Goal: Information Seeking & Learning: Learn about a topic

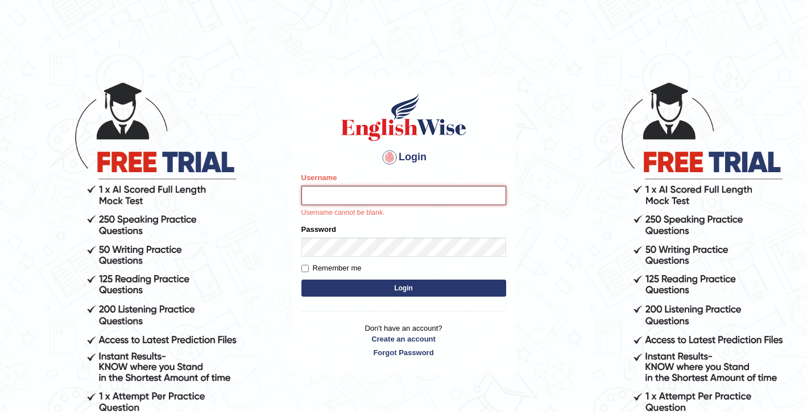
click at [347, 192] on input "Username" at bounding box center [403, 195] width 205 height 19
click at [348, 194] on input "Username" at bounding box center [403, 195] width 205 height 19
click at [347, 198] on input "Username" at bounding box center [403, 195] width 205 height 19
click at [391, 155] on div at bounding box center [389, 157] width 18 height 18
click at [362, 292] on button "Login" at bounding box center [403, 288] width 205 height 17
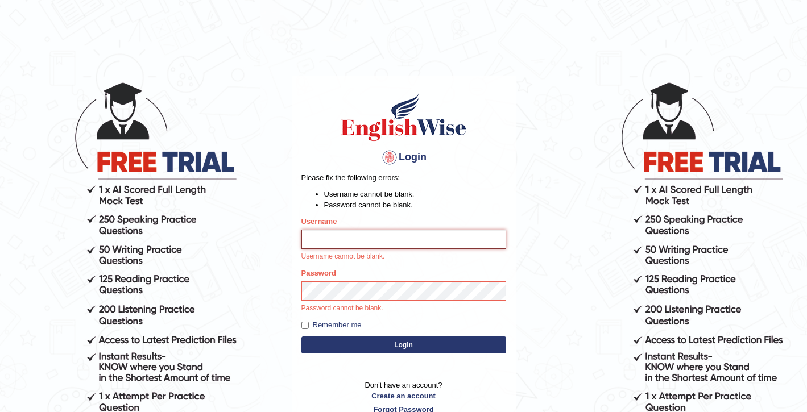
click at [342, 245] on input "Username" at bounding box center [403, 239] width 205 height 19
type input "Nawarajbista"
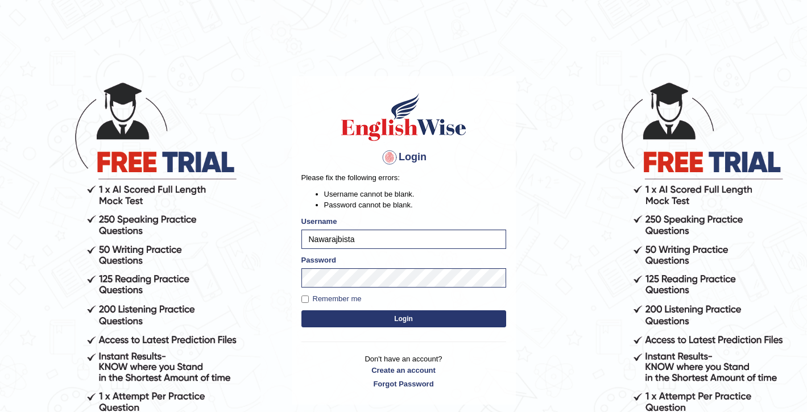
click at [320, 293] on form "Please fix the following errors: Username cannot be blank. Password cannot be b…" at bounding box center [403, 251] width 205 height 159
click at [320, 296] on label "Remember me" at bounding box center [331, 298] width 60 height 11
click at [309, 296] on input "Remember me" at bounding box center [304, 299] width 7 height 7
checkbox input "true"
click at [342, 321] on button "Login" at bounding box center [403, 318] width 205 height 17
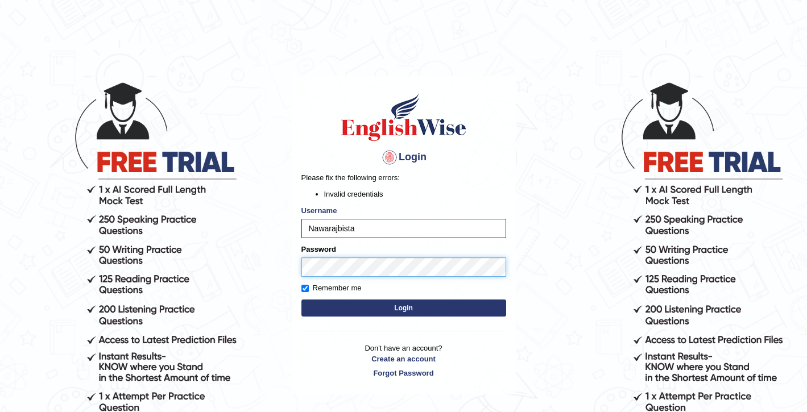
click at [299, 256] on div "Login Please fix the following errors: Invalid credentials Username Nawarajbist…" at bounding box center [404, 235] width 224 height 318
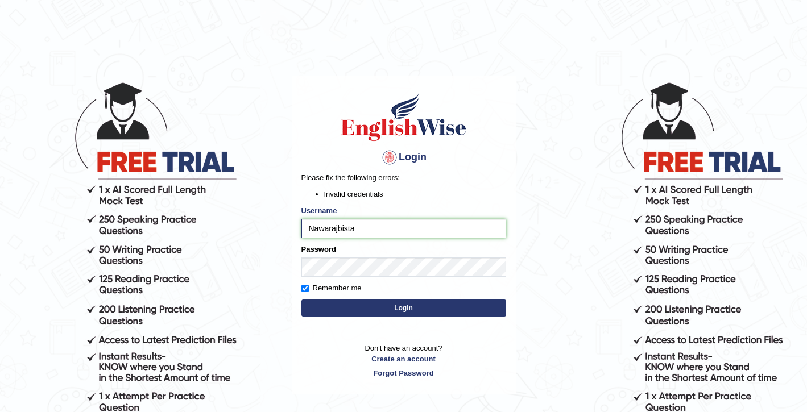
click at [401, 231] on input "Nawarajbista" at bounding box center [403, 228] width 205 height 19
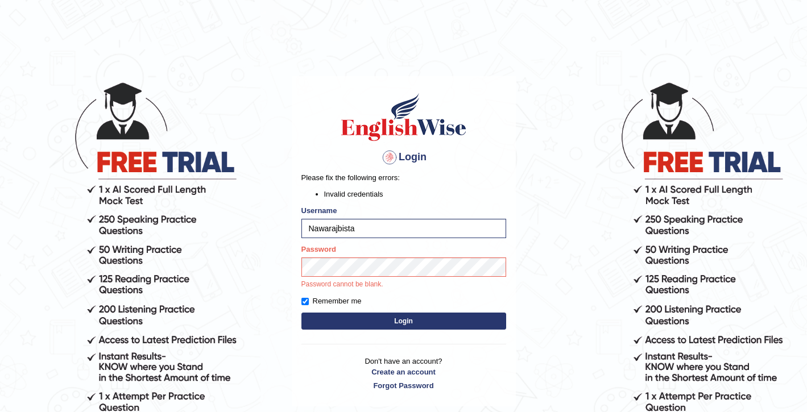
click at [386, 159] on div at bounding box center [389, 157] width 18 height 18
click at [387, 159] on div at bounding box center [389, 157] width 18 height 18
click at [372, 230] on input "Nawarajbista" at bounding box center [403, 228] width 205 height 19
type input "N"
click at [388, 154] on div at bounding box center [389, 157] width 18 height 18
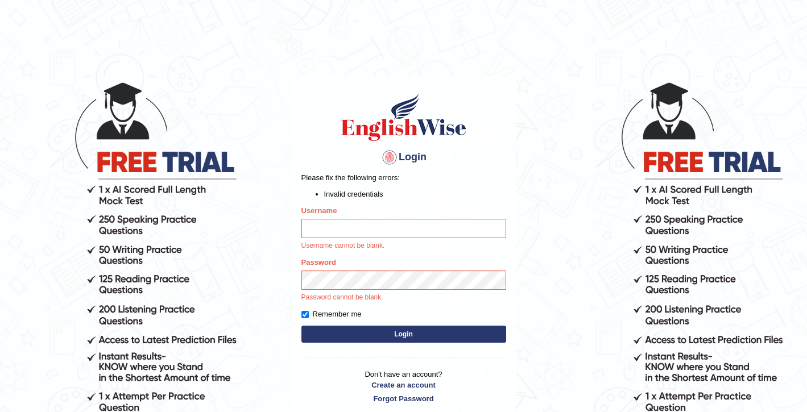
click at [388, 158] on div at bounding box center [389, 157] width 18 height 18
click at [333, 225] on input "Username" at bounding box center [403, 228] width 205 height 19
click at [387, 158] on div at bounding box center [389, 157] width 18 height 18
click at [326, 234] on input "Username" at bounding box center [403, 228] width 205 height 19
type input "Nawarajbista"
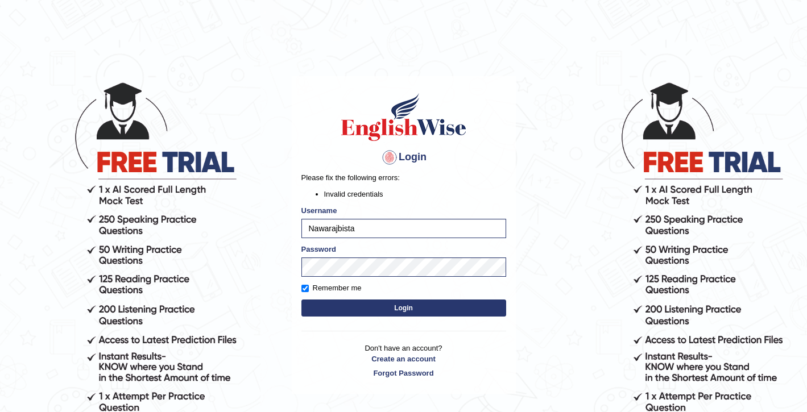
click at [392, 310] on button "Login" at bounding box center [403, 308] width 205 height 17
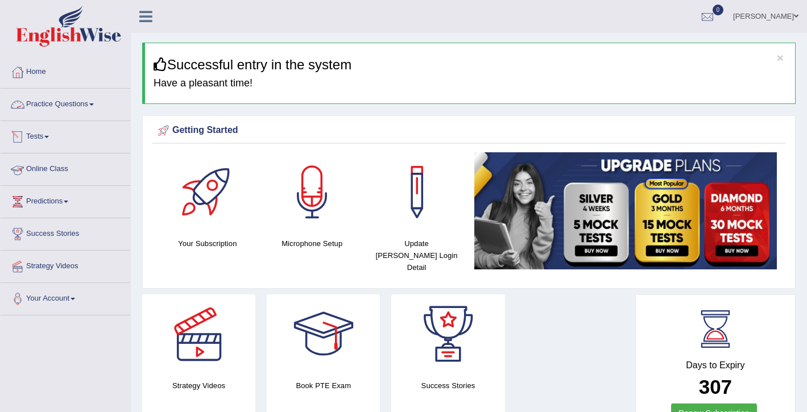
click at [80, 109] on link "Practice Questions" at bounding box center [66, 103] width 130 height 28
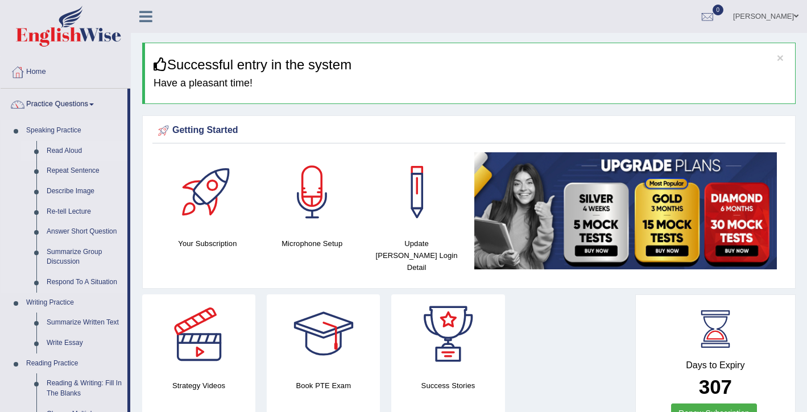
click at [65, 148] on link "Read Aloud" at bounding box center [85, 151] width 86 height 20
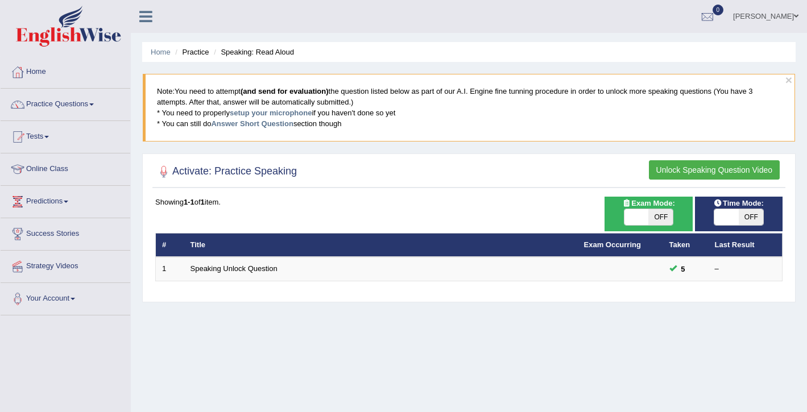
click at [693, 166] on button "Unlock Speaking Question Video" at bounding box center [714, 169] width 131 height 19
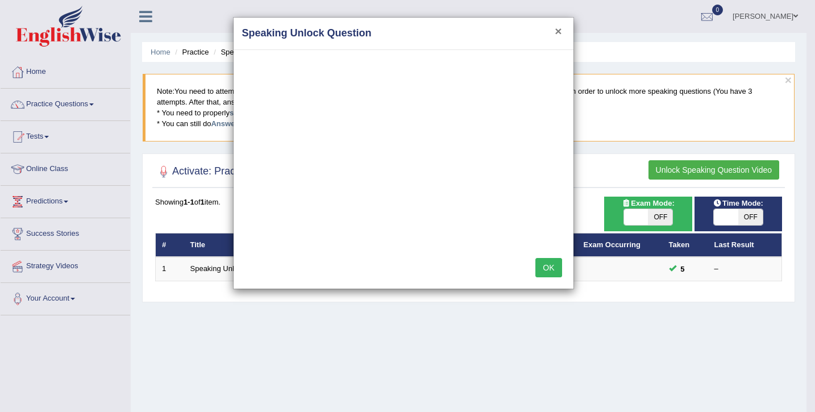
click at [557, 33] on button "×" at bounding box center [558, 31] width 7 height 12
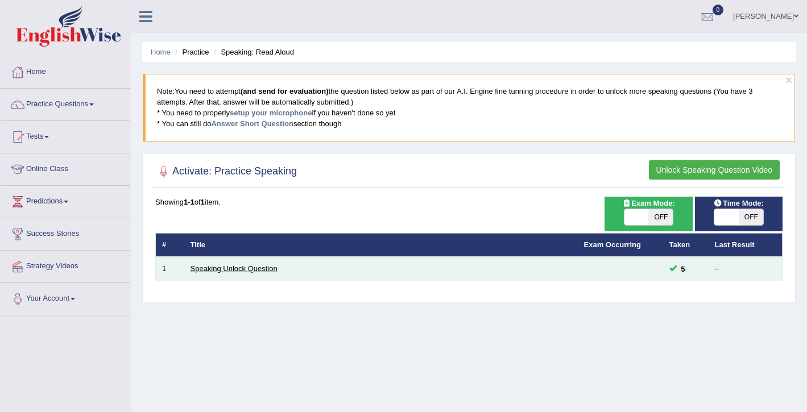
click at [243, 267] on link "Speaking Unlock Question" at bounding box center [233, 268] width 87 height 9
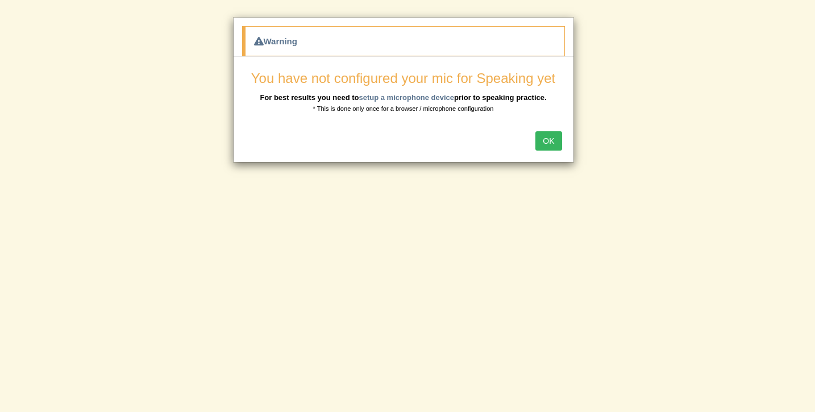
click at [552, 142] on button "OK" at bounding box center [549, 140] width 26 height 19
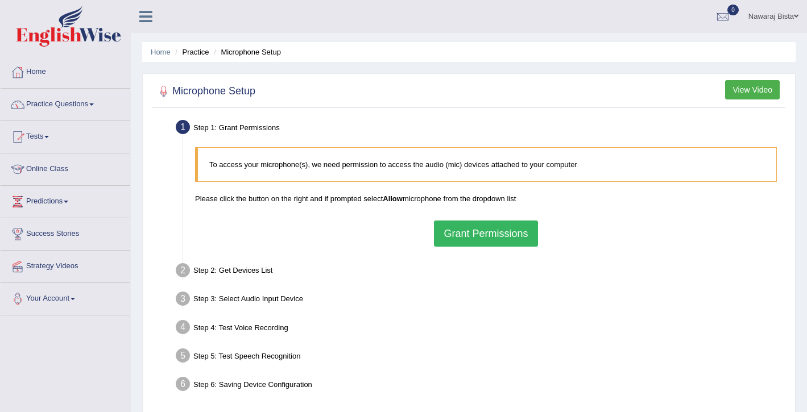
click at [483, 213] on div "To access your microphone(s), we need permission to access the audio (mic) devi…" at bounding box center [485, 197] width 593 height 111
click at [482, 243] on button "Grant Permissions" at bounding box center [485, 234] width 103 height 26
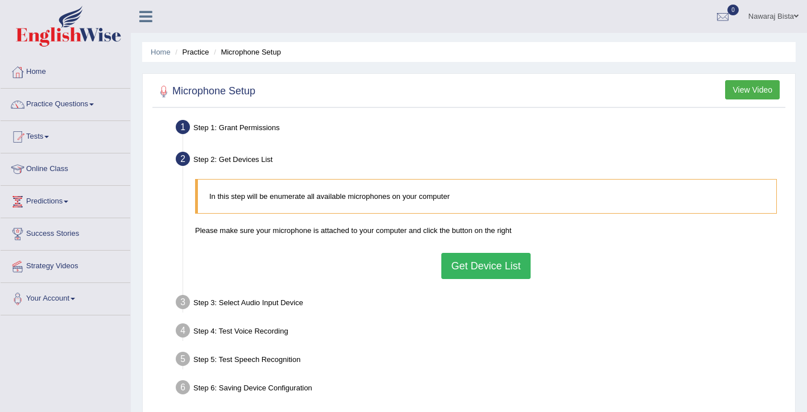
click at [478, 267] on button "Get Device List" at bounding box center [485, 266] width 89 height 26
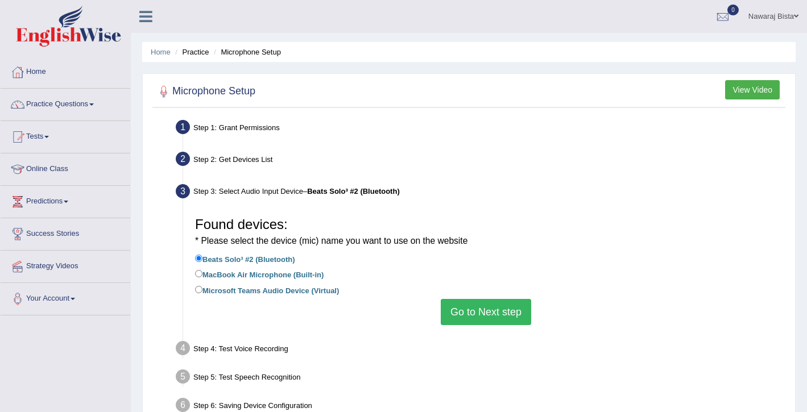
click at [470, 305] on button "Go to Next step" at bounding box center [486, 312] width 90 height 26
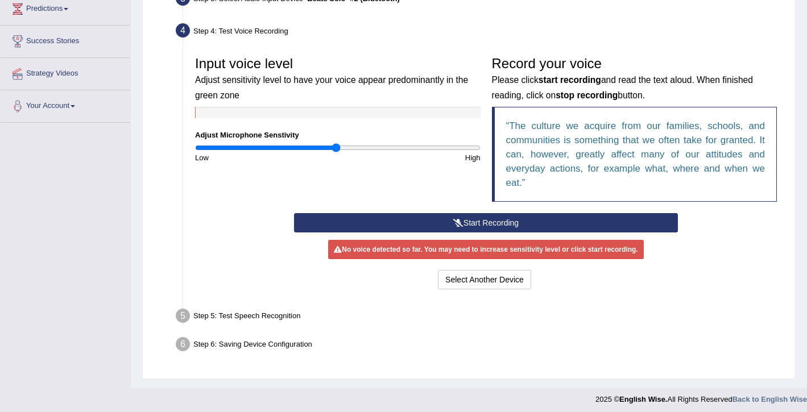
scroll to position [194, 0]
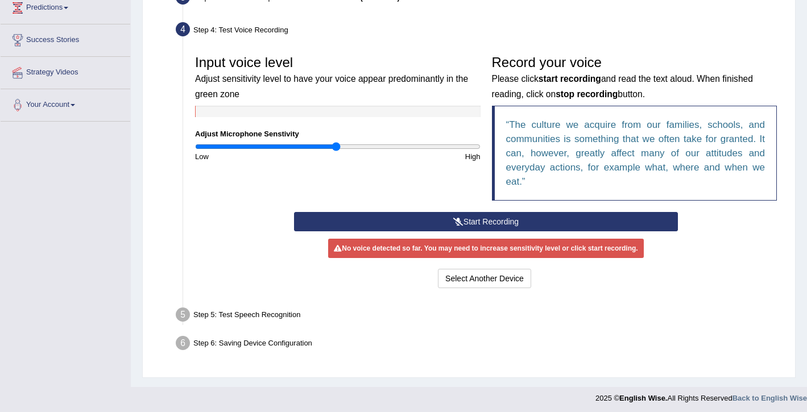
click at [498, 219] on button "Start Recording" at bounding box center [486, 221] width 384 height 19
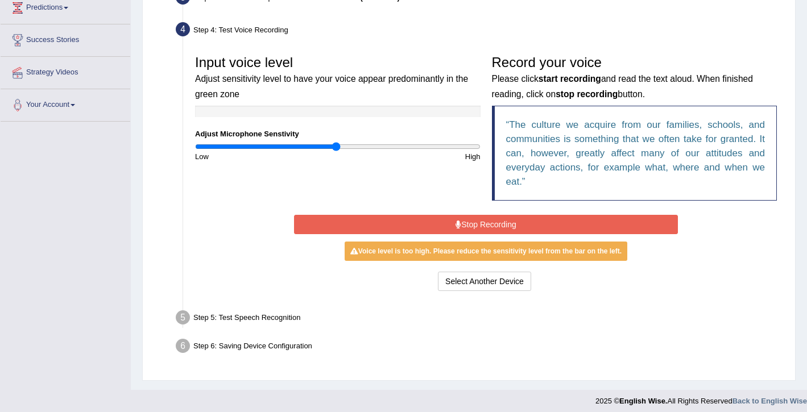
click at [287, 142] on div "Input voice level Adjust sensitivity level to have your voice appear predominan…" at bounding box center [337, 105] width 297 height 113
type input "0.62"
click at [284, 146] on input "range" at bounding box center [337, 146] width 285 height 9
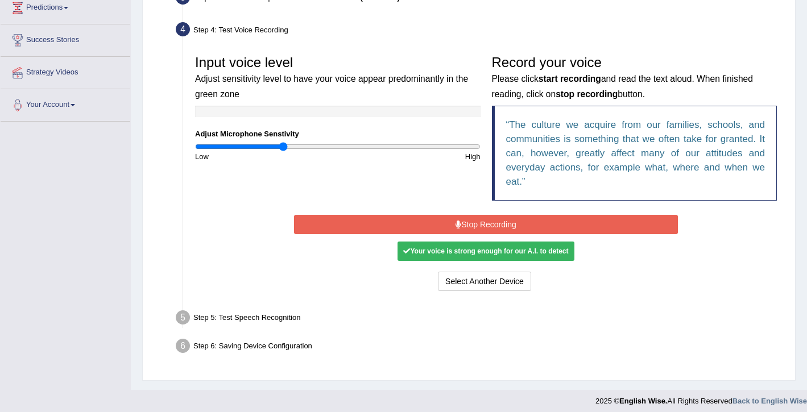
click at [528, 222] on button "Stop Recording" at bounding box center [486, 224] width 384 height 19
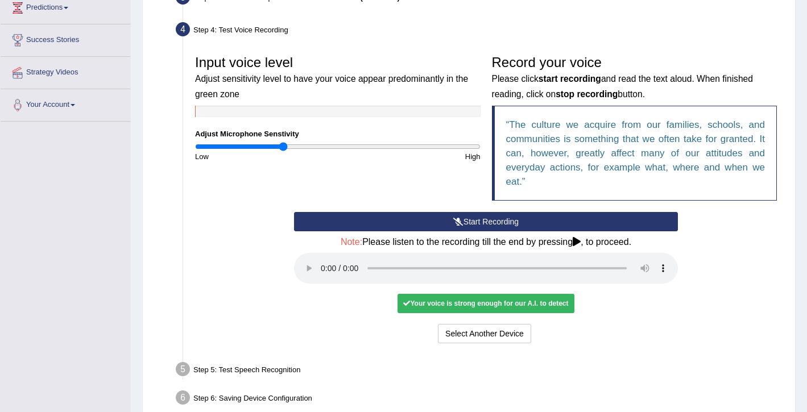
click at [446, 305] on div "Your voice is strong enough for our A.I. to detect" at bounding box center [485, 303] width 176 height 19
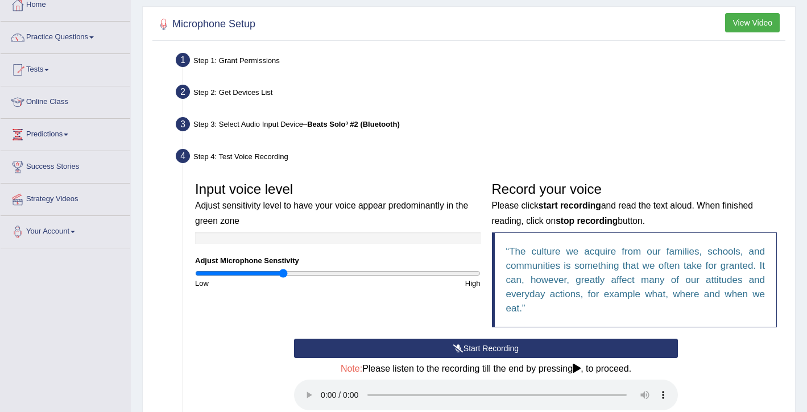
scroll to position [252, 0]
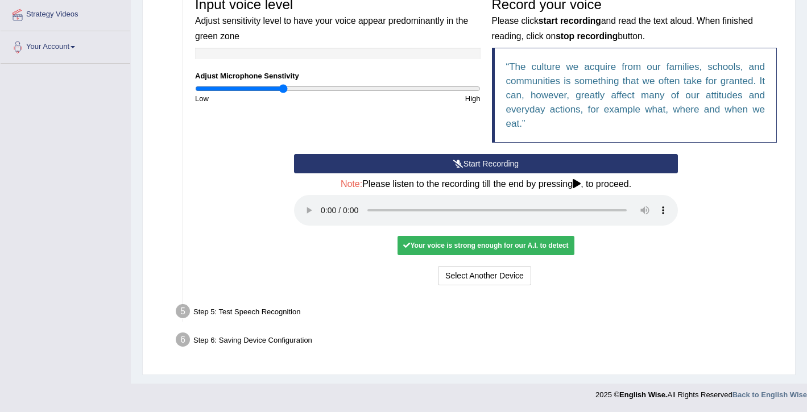
click at [458, 246] on div "Your voice is strong enough for our A.I. to detect" at bounding box center [485, 245] width 176 height 19
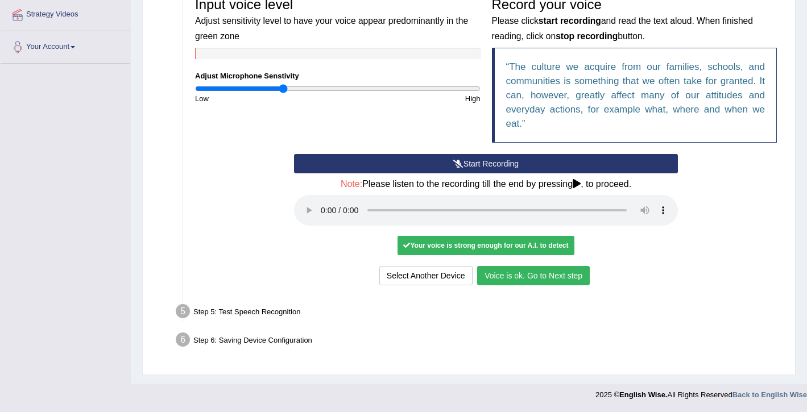
click at [505, 271] on button "Voice is ok. Go to Next step" at bounding box center [533, 275] width 113 height 19
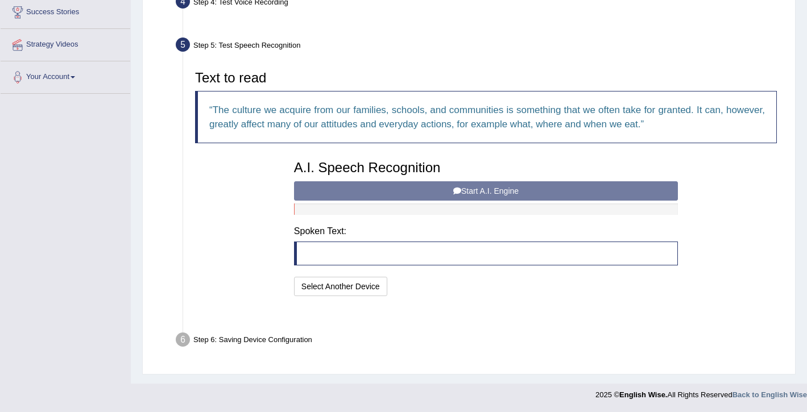
scroll to position [193, 0]
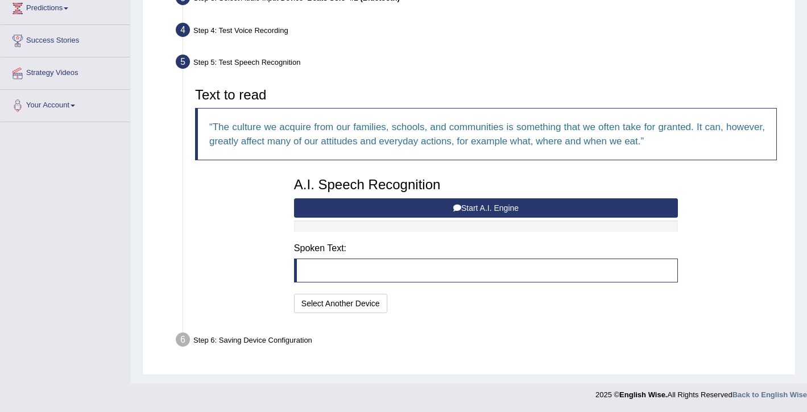
click at [332, 274] on blockquote at bounding box center [486, 271] width 384 height 24
click at [417, 212] on button "Start A.I. Engine" at bounding box center [486, 207] width 384 height 19
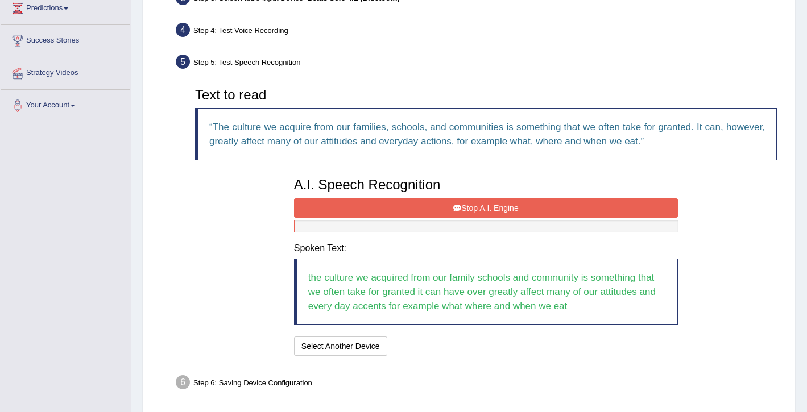
click at [467, 209] on button "Stop A.I. Engine" at bounding box center [486, 207] width 384 height 19
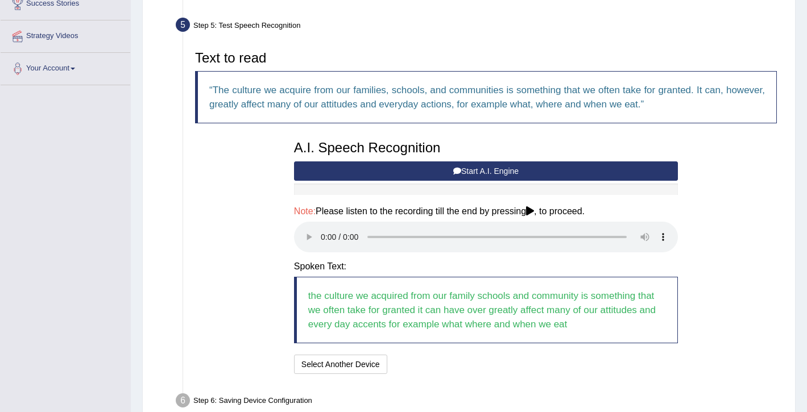
scroll to position [291, 0]
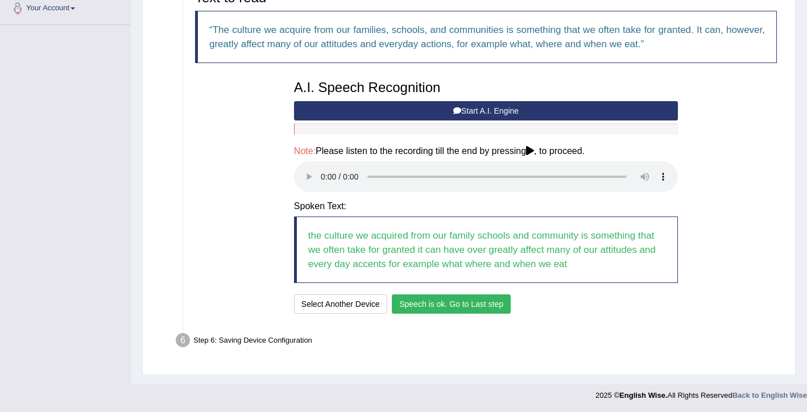
click at [422, 307] on button "Speech is ok. Go to Last step" at bounding box center [451, 304] width 119 height 19
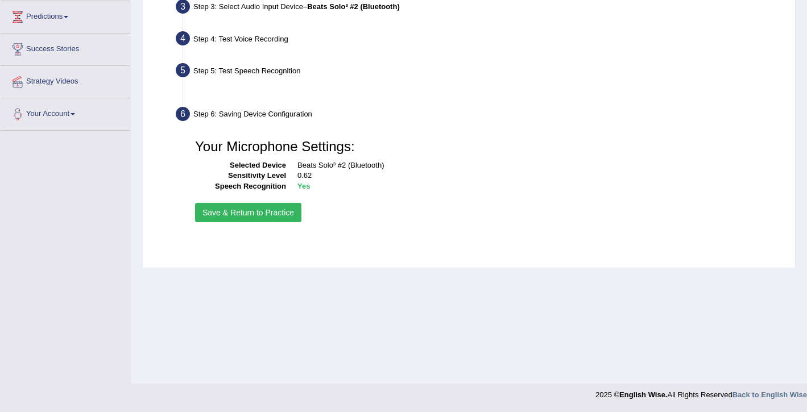
scroll to position [185, 0]
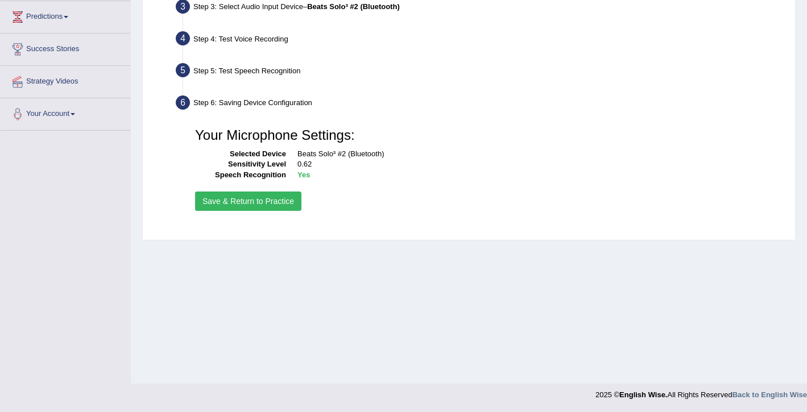
click at [264, 200] on button "Save & Return to Practice" at bounding box center [248, 201] width 106 height 19
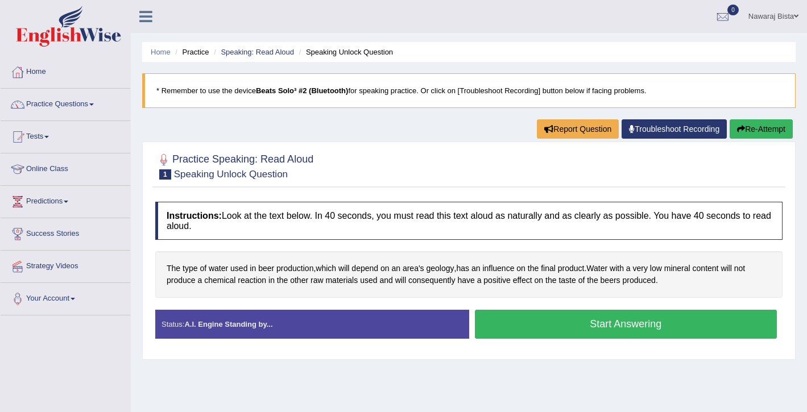
click at [579, 326] on button "Start Answering" at bounding box center [626, 324] width 303 height 29
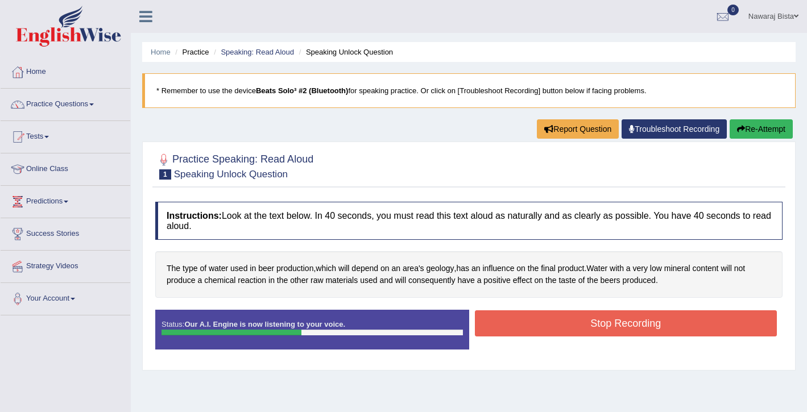
click at [579, 326] on button "Stop Recording" at bounding box center [626, 323] width 303 height 26
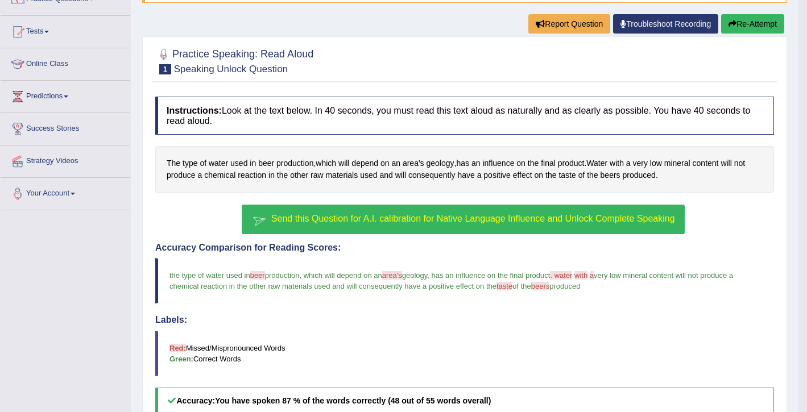
scroll to position [119, 0]
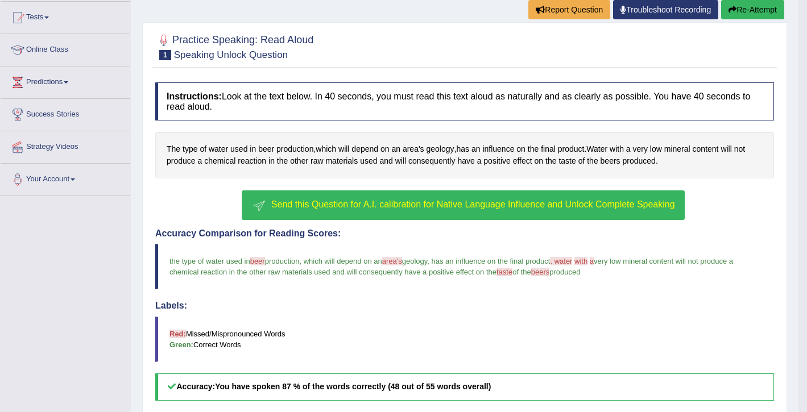
click at [444, 204] on span "Send this Question for A.I. calibration for Native Language Influence and Unloc…" at bounding box center [473, 205] width 404 height 10
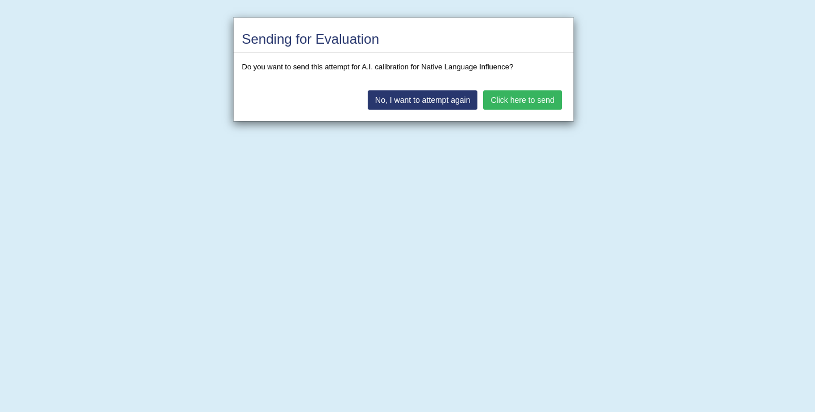
click at [539, 106] on button "Click here to send" at bounding box center [522, 99] width 78 height 19
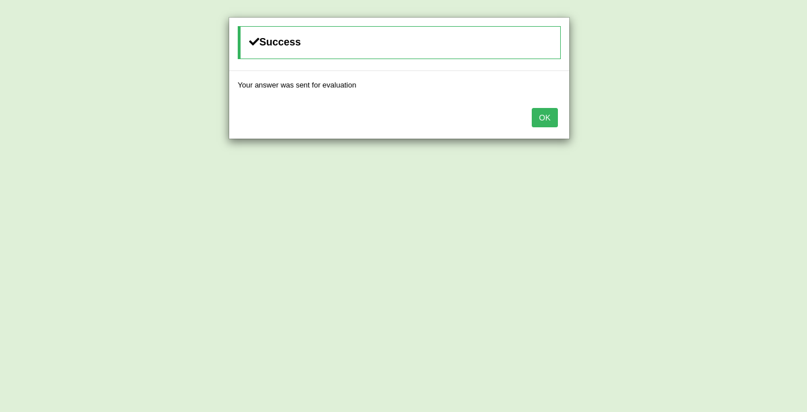
click at [542, 124] on button "OK" at bounding box center [545, 117] width 26 height 19
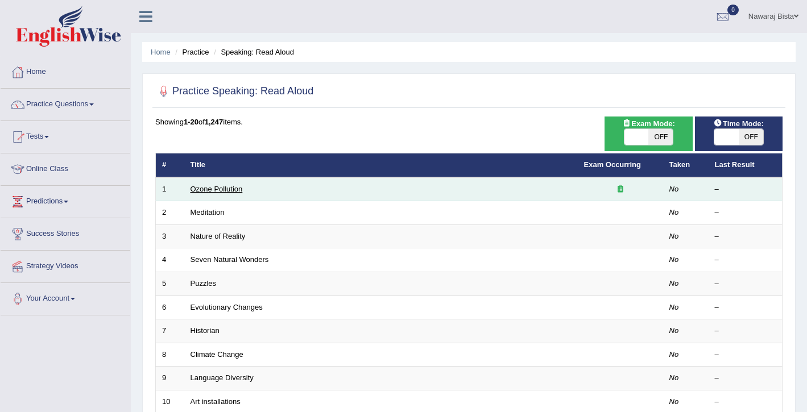
click at [229, 192] on link "Ozone Pollution" at bounding box center [216, 189] width 52 height 9
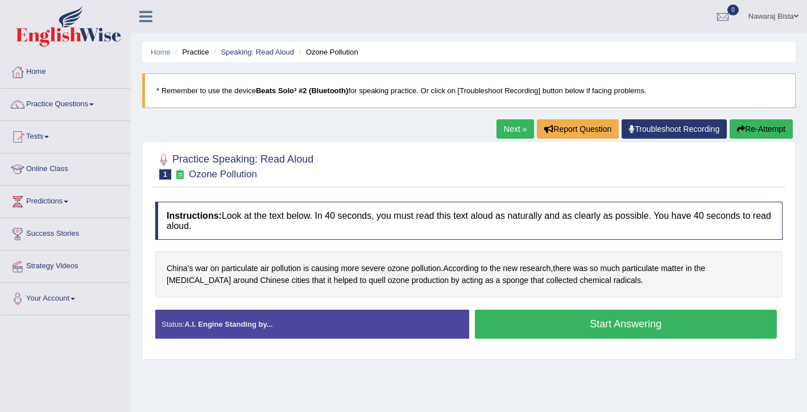
click at [560, 329] on button "Start Answering" at bounding box center [626, 324] width 303 height 29
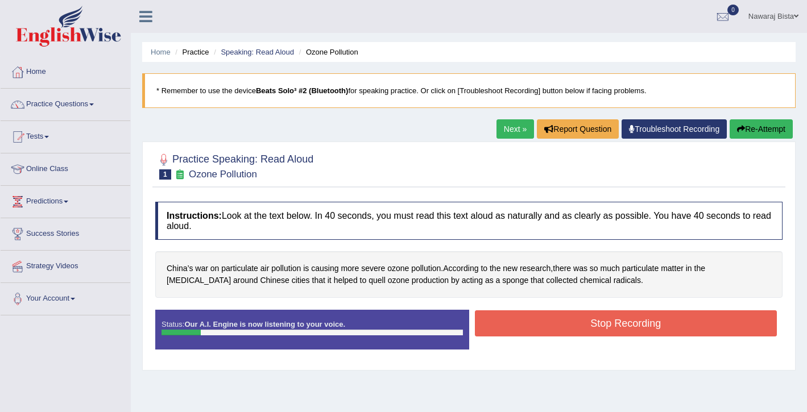
click at [560, 328] on button "Stop Recording" at bounding box center [626, 323] width 303 height 26
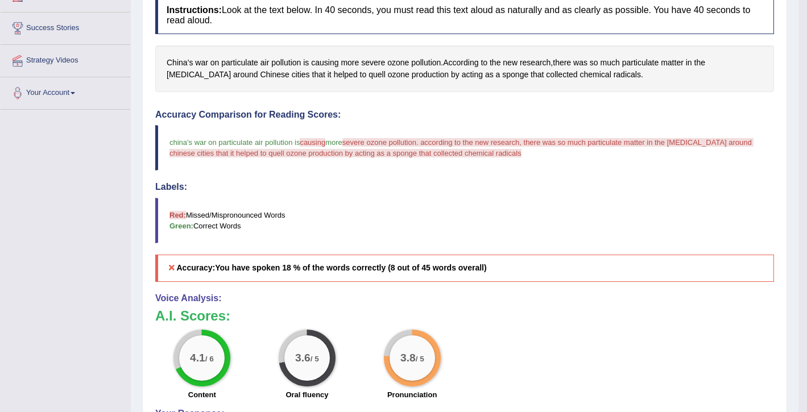
scroll to position [40, 0]
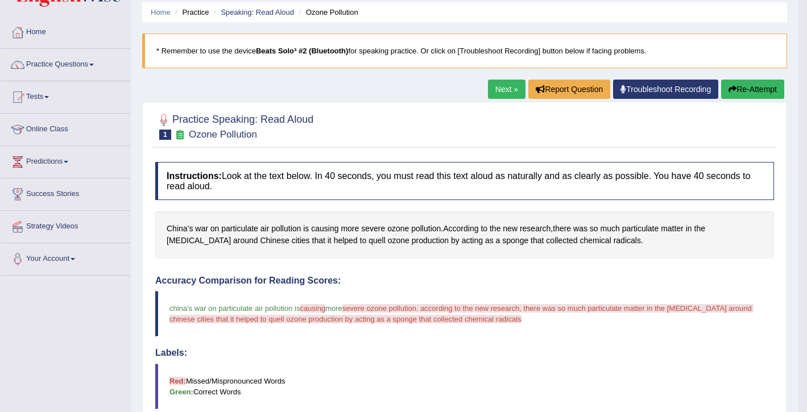
click at [758, 91] on button "Re-Attempt" at bounding box center [752, 89] width 63 height 19
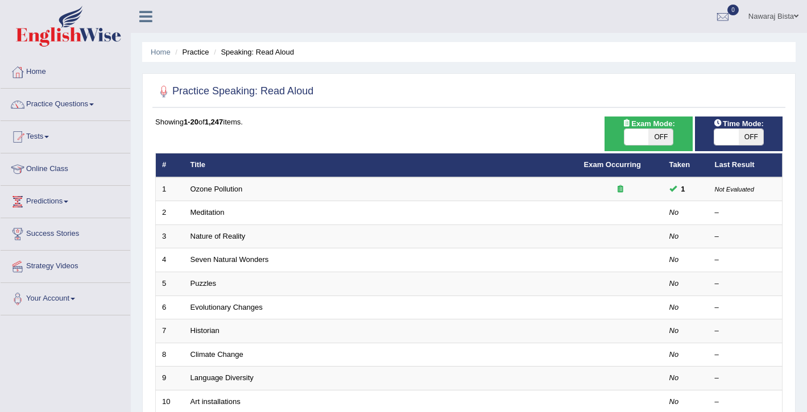
click at [660, 136] on span "OFF" at bounding box center [660, 137] width 24 height 16
checkbox input "true"
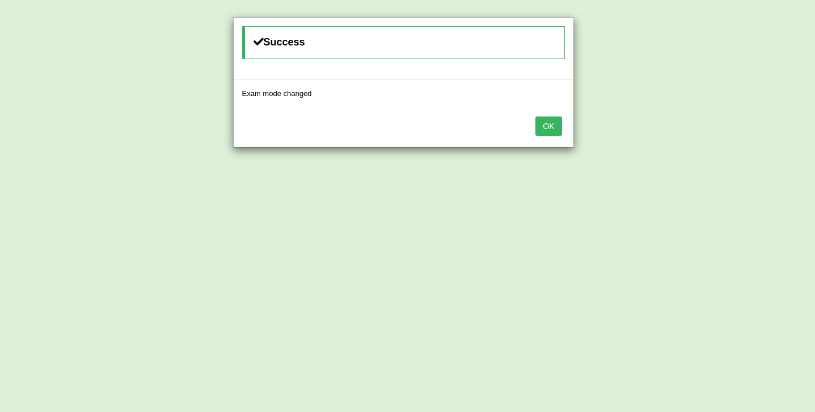
click at [559, 127] on button "OK" at bounding box center [549, 126] width 26 height 19
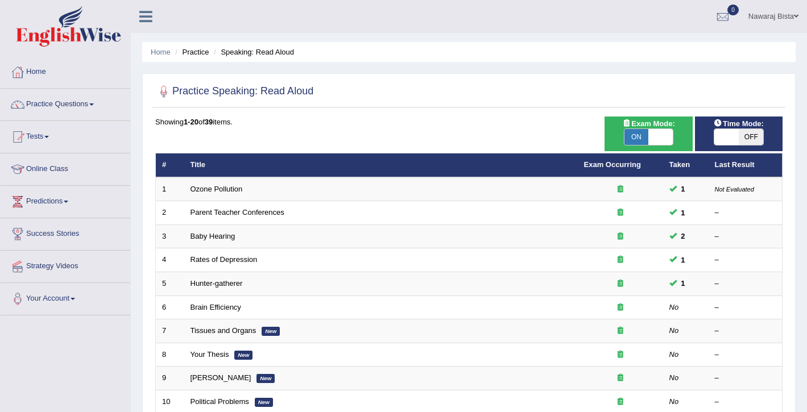
click at [748, 138] on span "OFF" at bounding box center [751, 137] width 24 height 16
checkbox input "true"
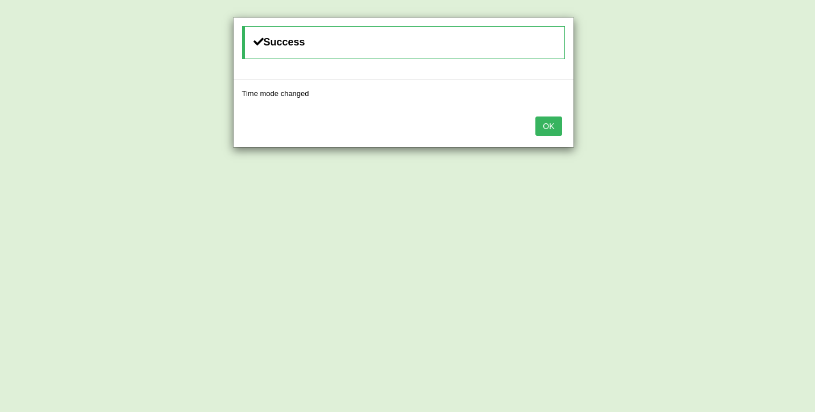
click at [551, 127] on button "OK" at bounding box center [549, 126] width 26 height 19
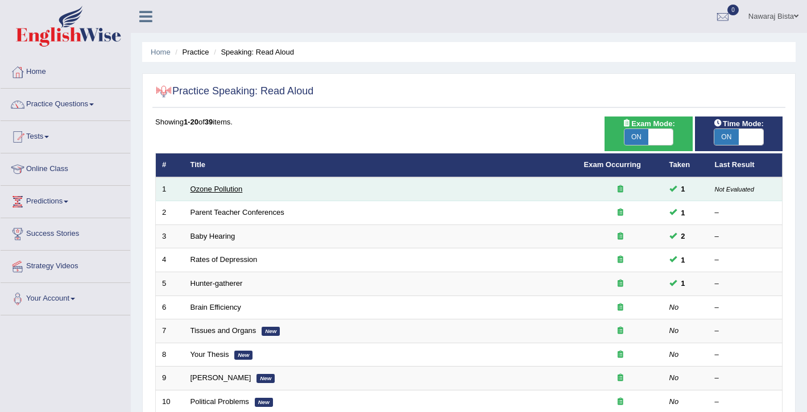
click at [206, 188] on link "Ozone Pollution" at bounding box center [216, 189] width 52 height 9
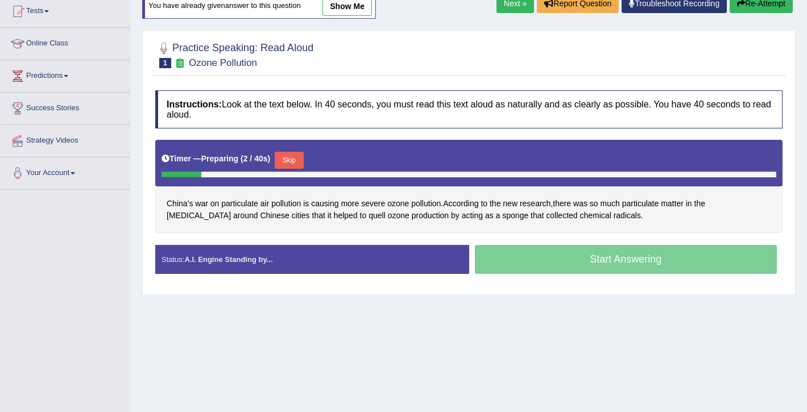
scroll to position [39, 0]
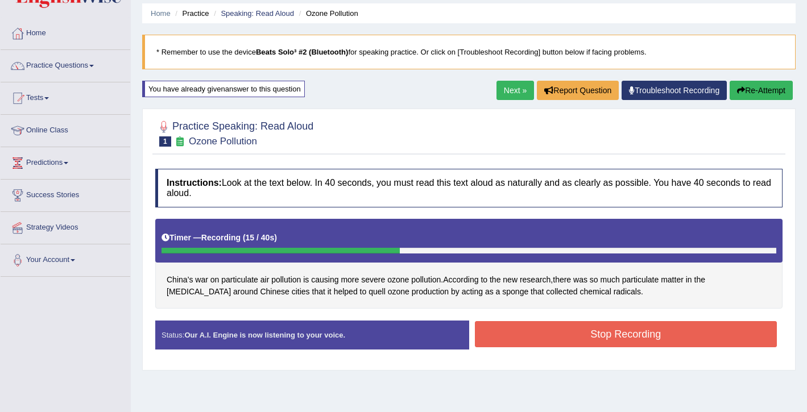
click at [574, 328] on button "Stop Recording" at bounding box center [626, 334] width 303 height 26
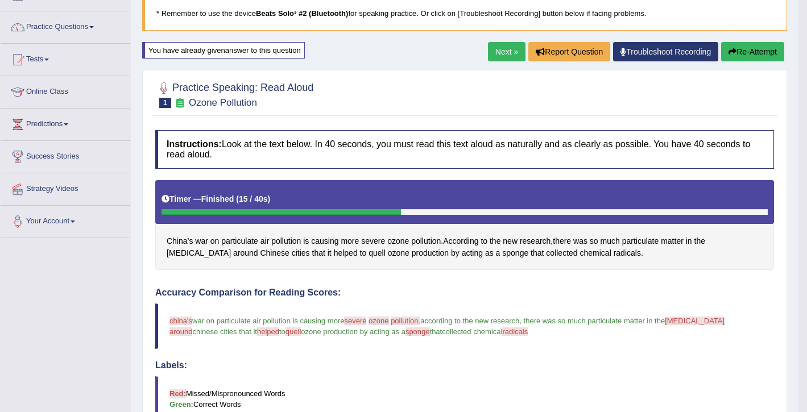
scroll to position [77, 0]
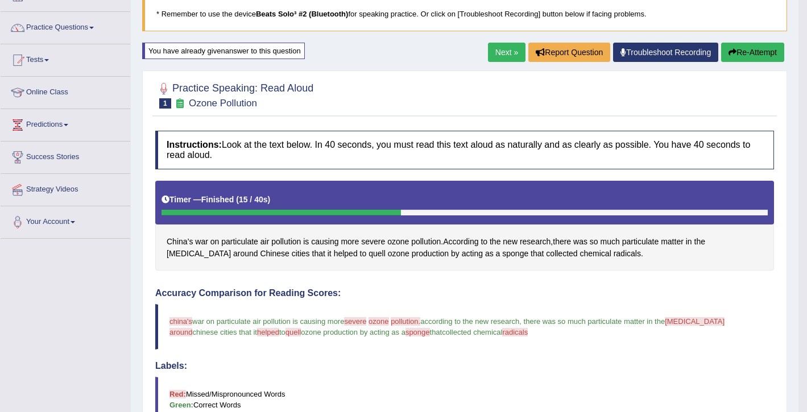
click at [496, 56] on link "Next »" at bounding box center [507, 52] width 38 height 19
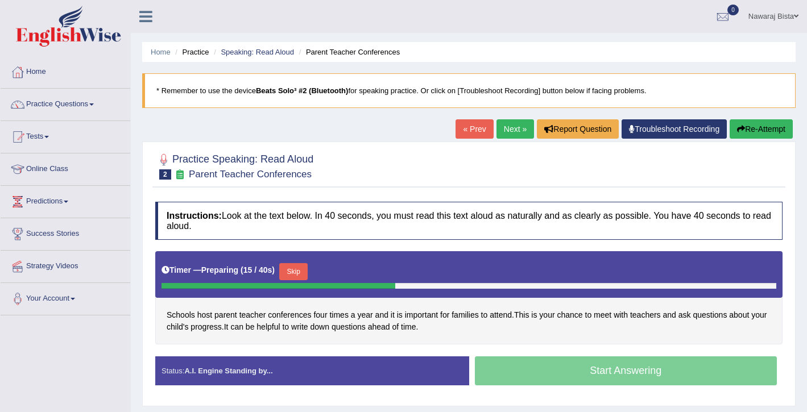
click at [577, 372] on div "Start Answering" at bounding box center [626, 373] width 314 height 32
click at [303, 272] on button "Skip" at bounding box center [293, 271] width 28 height 17
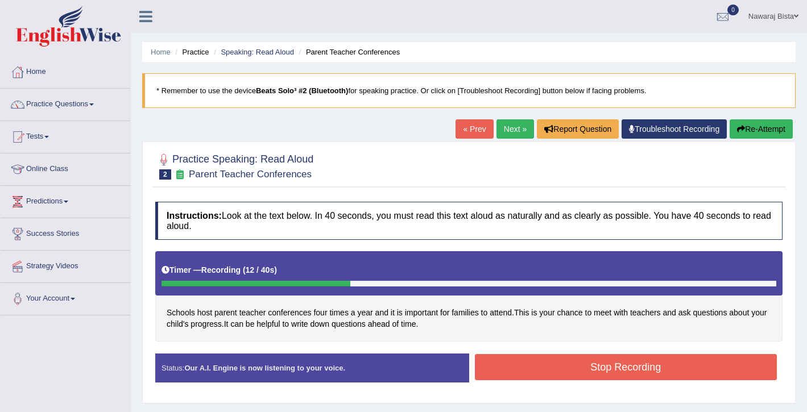
click at [500, 364] on button "Stop Recording" at bounding box center [626, 367] width 303 height 26
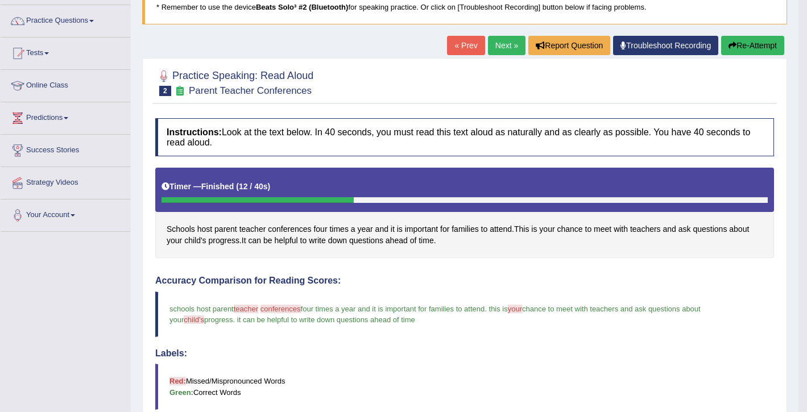
scroll to position [74, 0]
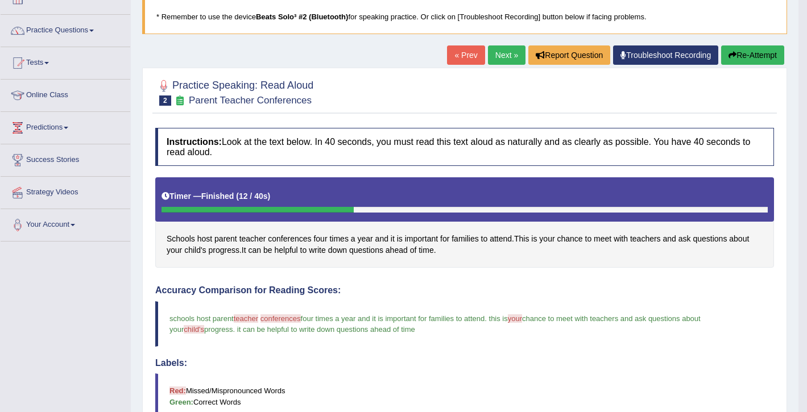
click at [503, 56] on link "Next »" at bounding box center [507, 54] width 38 height 19
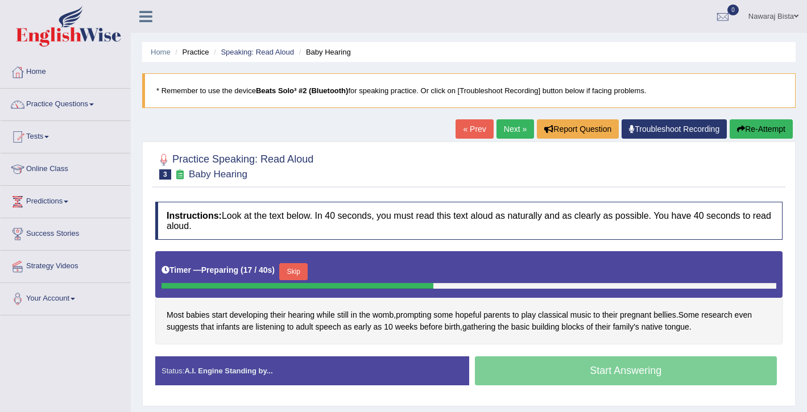
click at [299, 272] on button "Skip" at bounding box center [293, 271] width 28 height 17
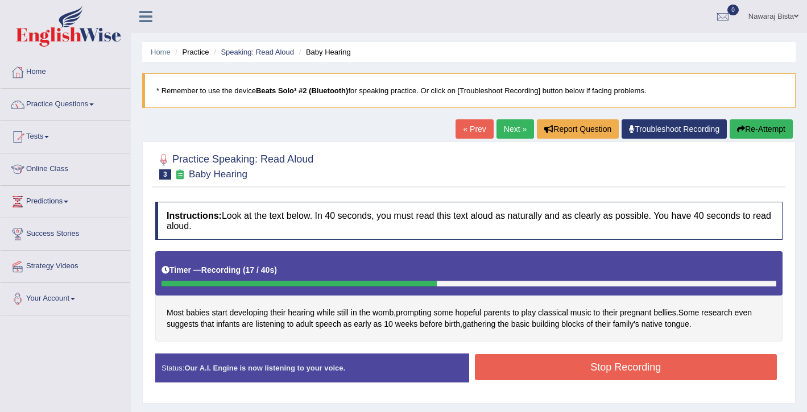
click at [501, 366] on button "Stop Recording" at bounding box center [626, 367] width 303 height 26
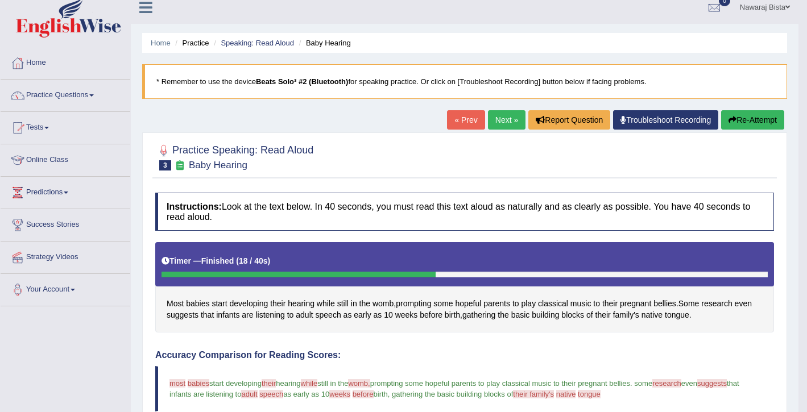
scroll to position [2, 0]
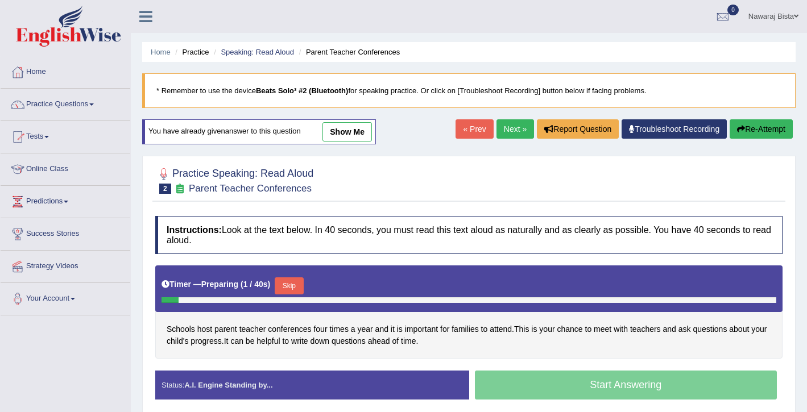
scroll to position [74, 0]
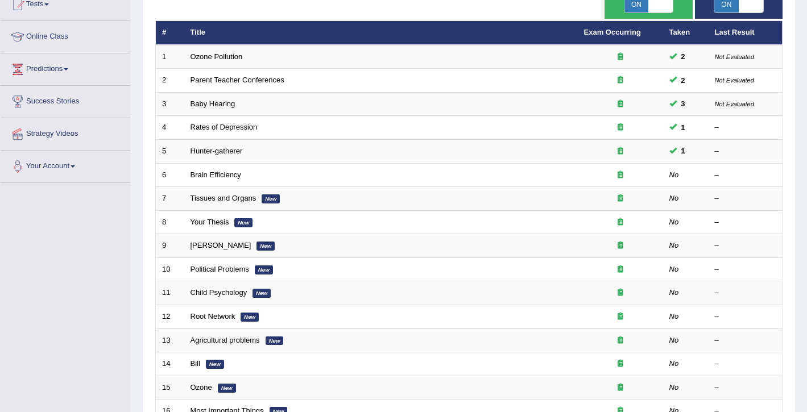
scroll to position [135, 0]
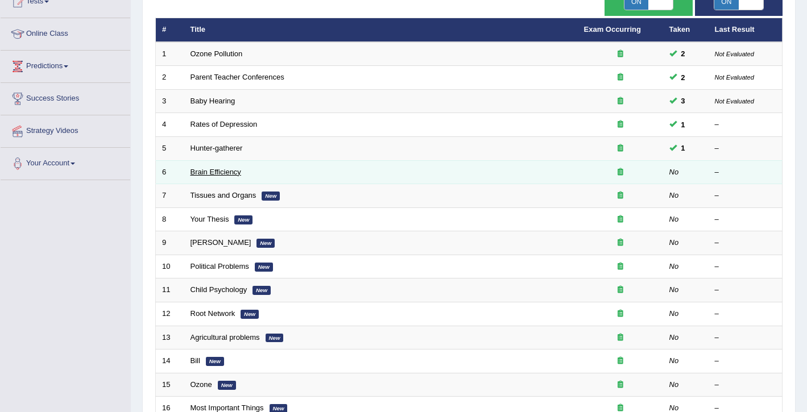
click at [225, 171] on link "Brain Efficiency" at bounding box center [215, 172] width 51 height 9
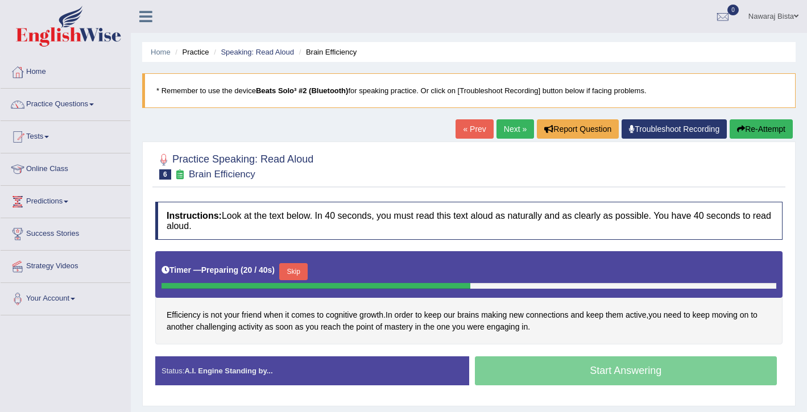
click at [297, 269] on button "Skip" at bounding box center [293, 271] width 28 height 17
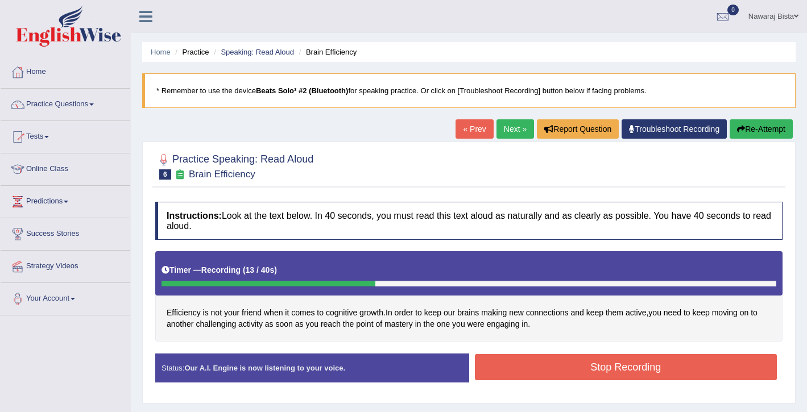
click at [526, 368] on button "Stop Recording" at bounding box center [626, 367] width 303 height 26
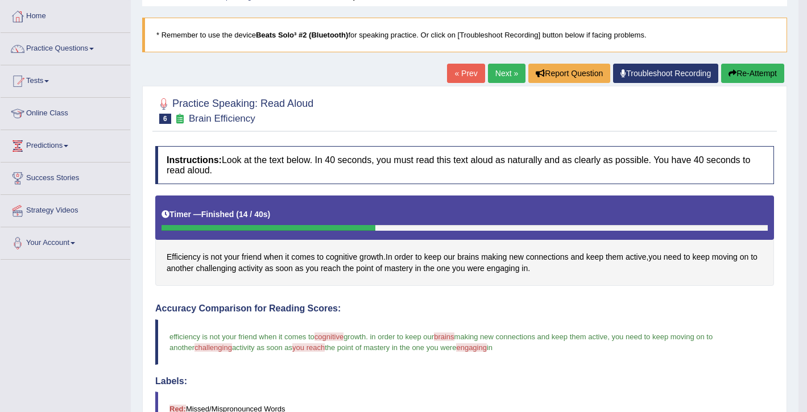
scroll to position [55, 0]
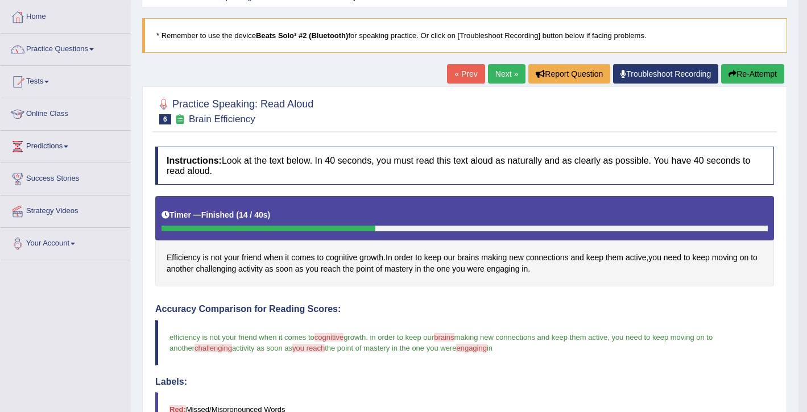
click at [498, 73] on link "Next »" at bounding box center [507, 73] width 38 height 19
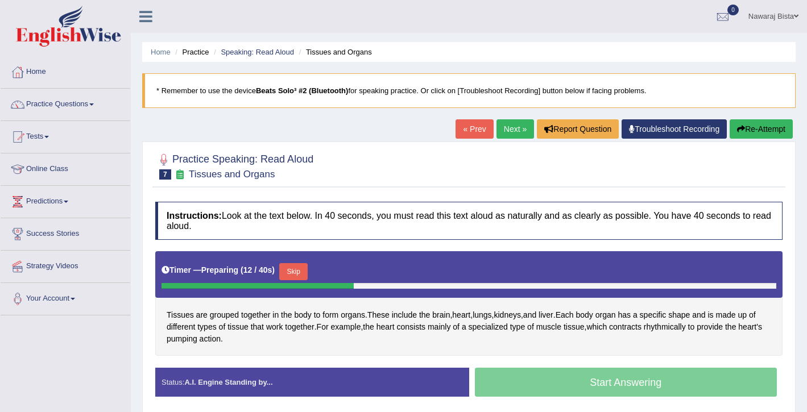
click at [297, 270] on button "Skip" at bounding box center [293, 271] width 28 height 17
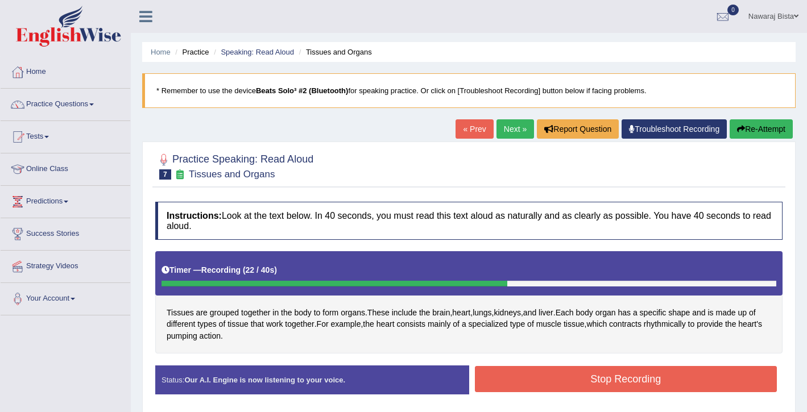
click at [479, 373] on button "Stop Recording" at bounding box center [626, 379] width 303 height 26
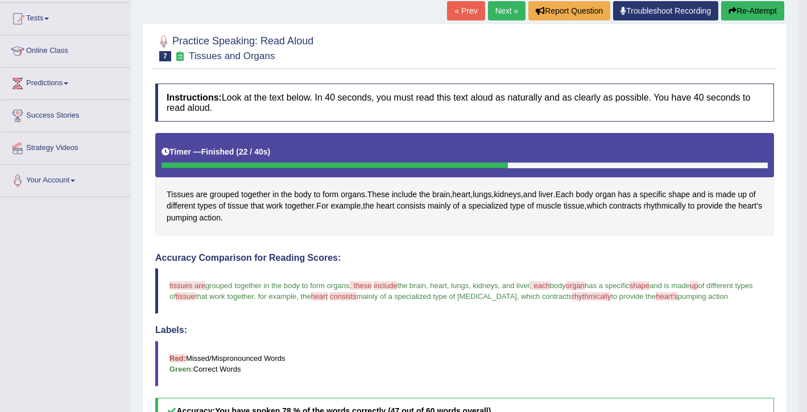
scroll to position [111, 0]
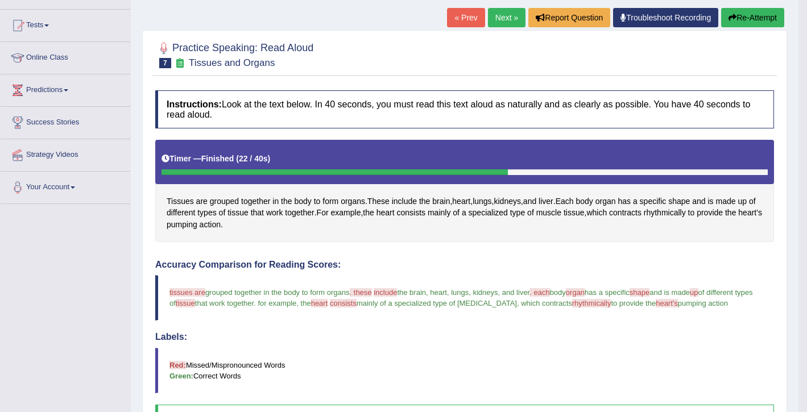
click at [498, 14] on link "Next »" at bounding box center [507, 17] width 38 height 19
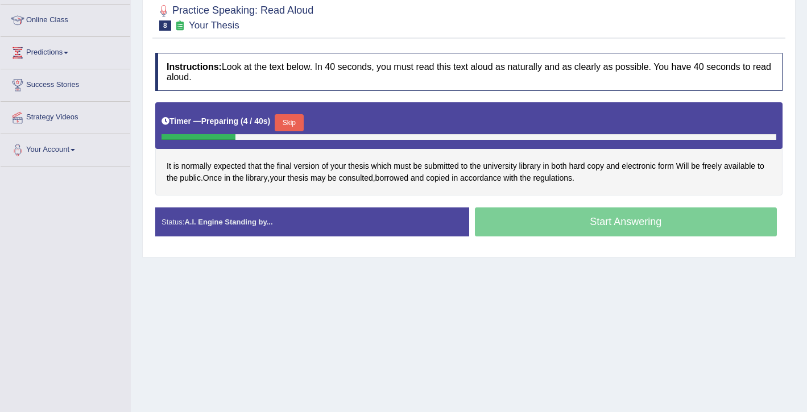
scroll to position [155, 0]
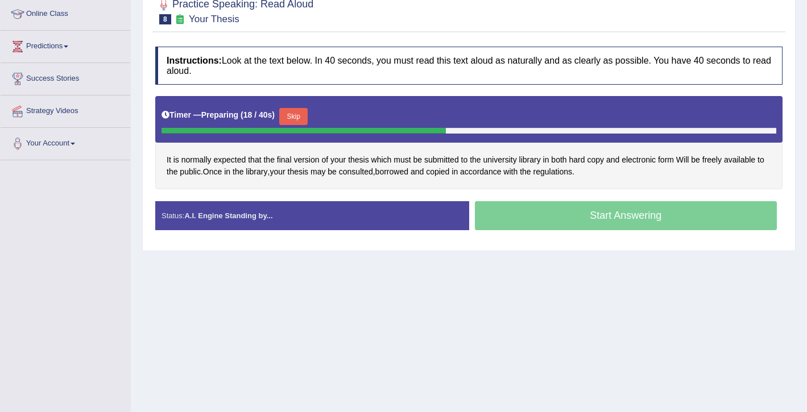
click at [299, 115] on button "Skip" at bounding box center [293, 116] width 28 height 17
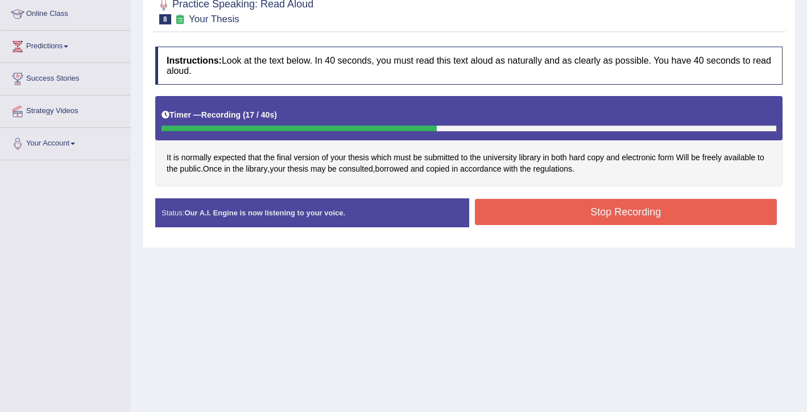
click at [530, 213] on button "Stop Recording" at bounding box center [626, 212] width 303 height 26
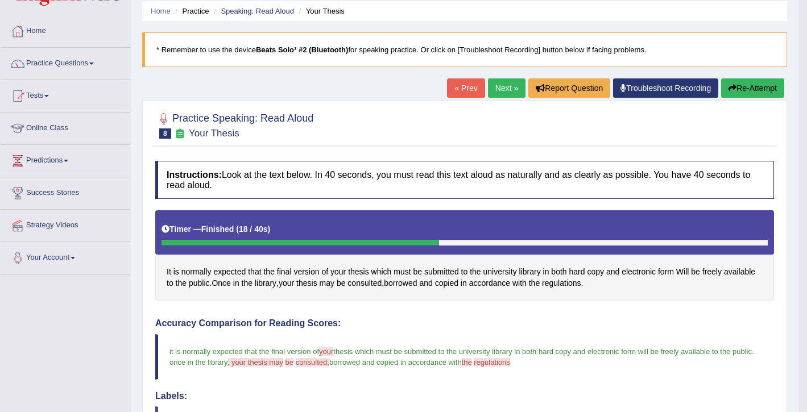
scroll to position [36, 0]
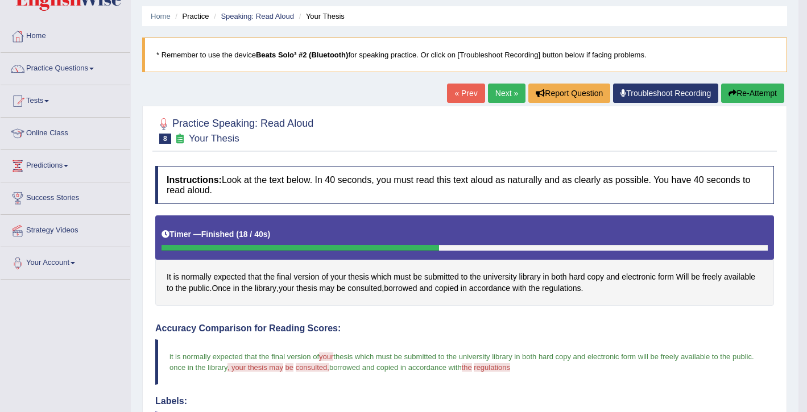
click at [503, 95] on link "Next »" at bounding box center [507, 93] width 38 height 19
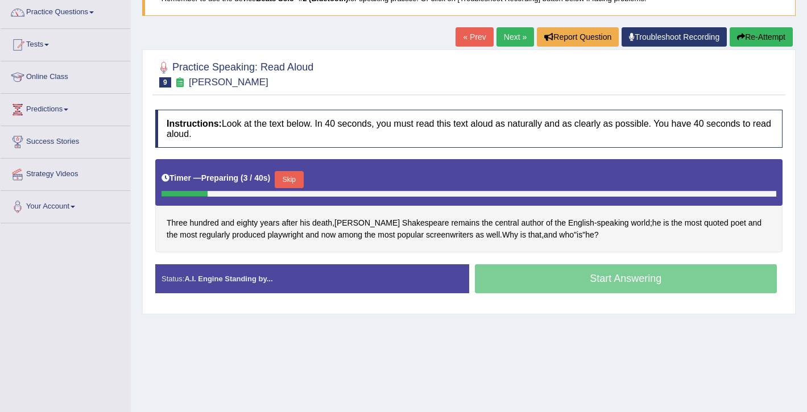
scroll to position [94, 0]
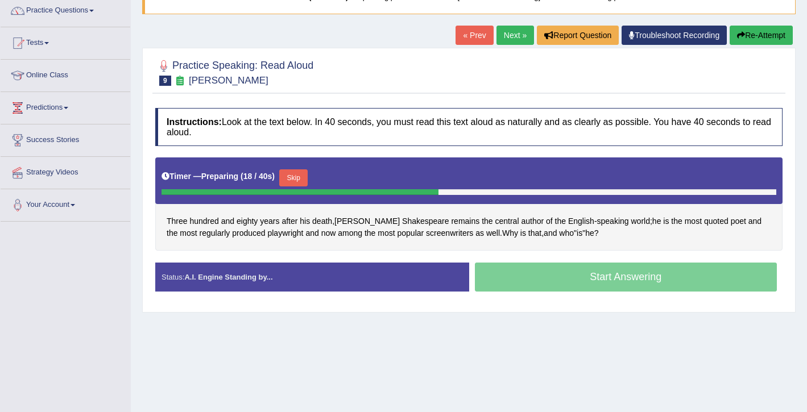
click at [299, 175] on button "Skip" at bounding box center [293, 177] width 28 height 17
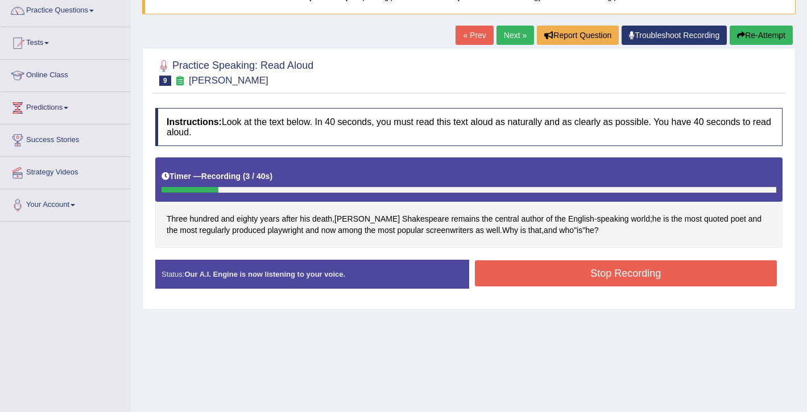
click at [513, 273] on button "Stop Recording" at bounding box center [626, 273] width 303 height 26
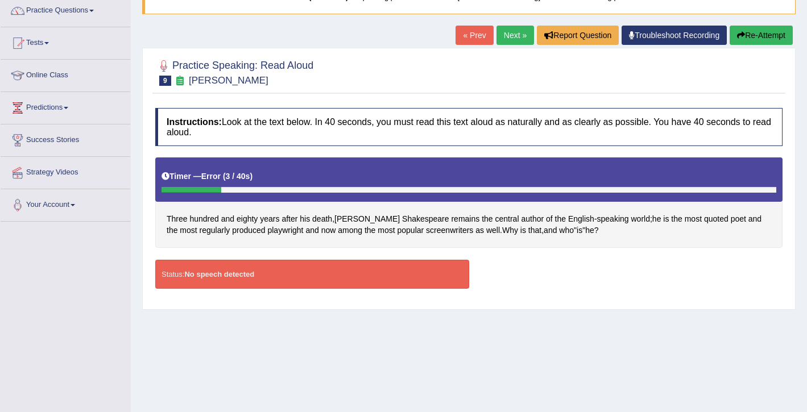
click at [744, 35] on button "Re-Attempt" at bounding box center [761, 35] width 63 height 19
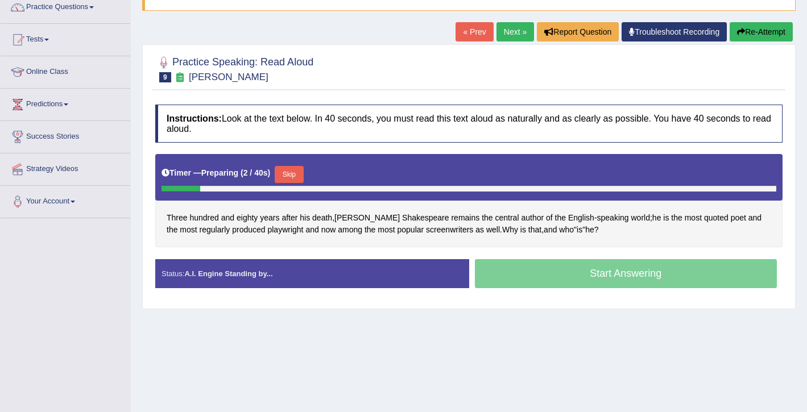
click at [291, 172] on button "Skip" at bounding box center [289, 174] width 28 height 17
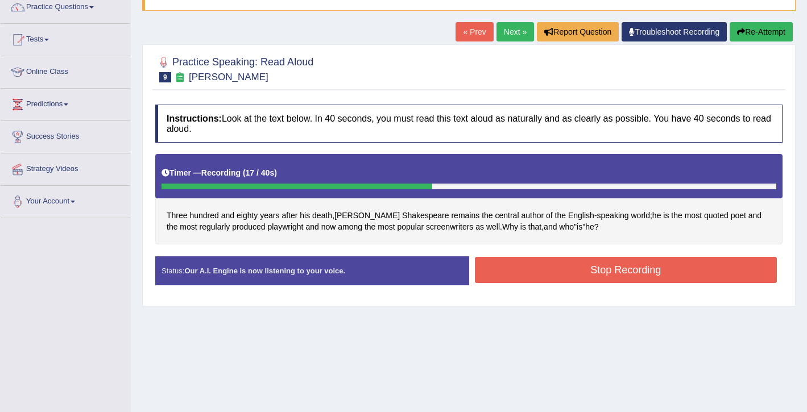
click at [495, 267] on button "Stop Recording" at bounding box center [626, 270] width 303 height 26
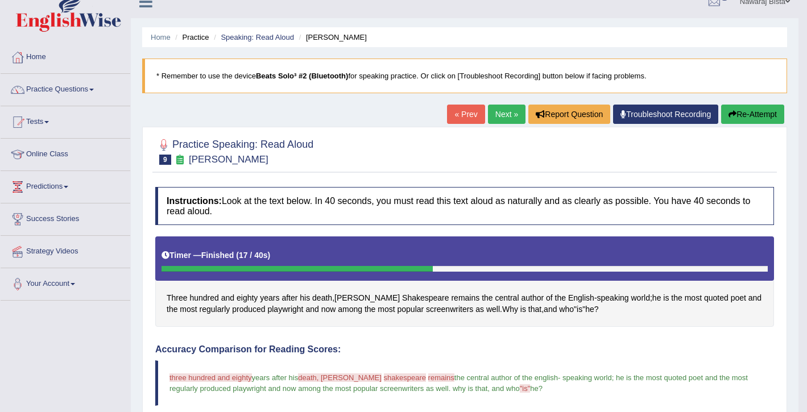
scroll to position [4, 0]
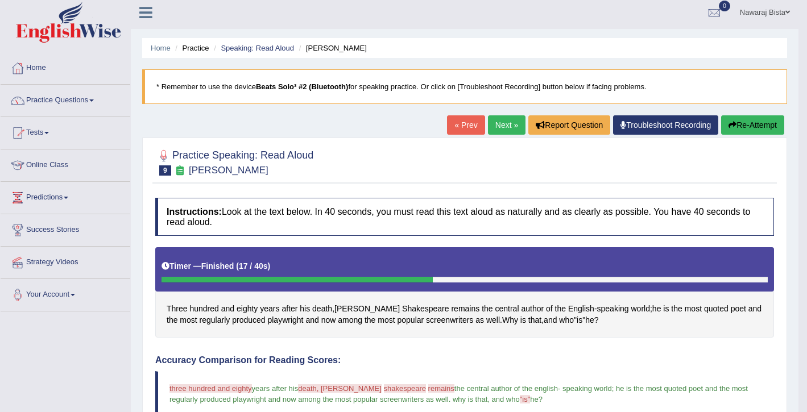
click at [499, 127] on link "Next »" at bounding box center [507, 124] width 38 height 19
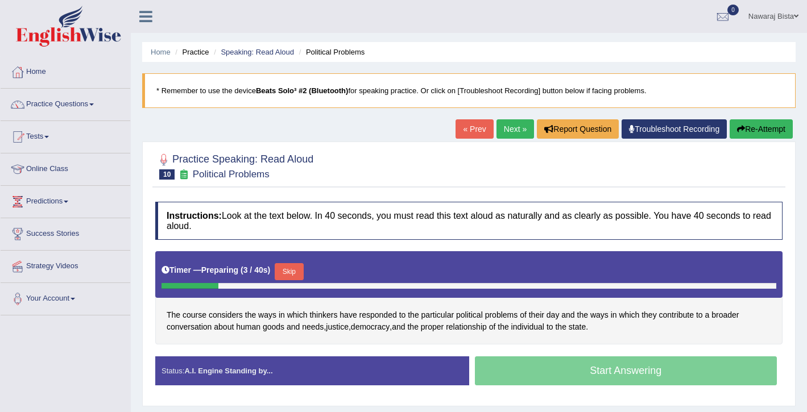
click at [295, 275] on button "Skip" at bounding box center [289, 271] width 28 height 17
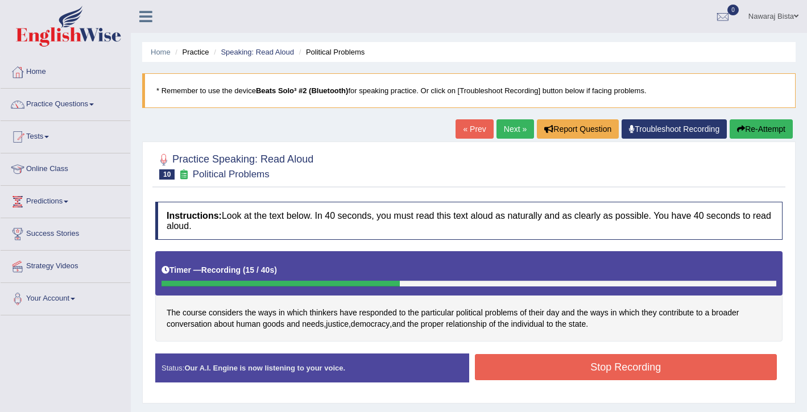
click at [511, 359] on button "Stop Recording" at bounding box center [626, 367] width 303 height 26
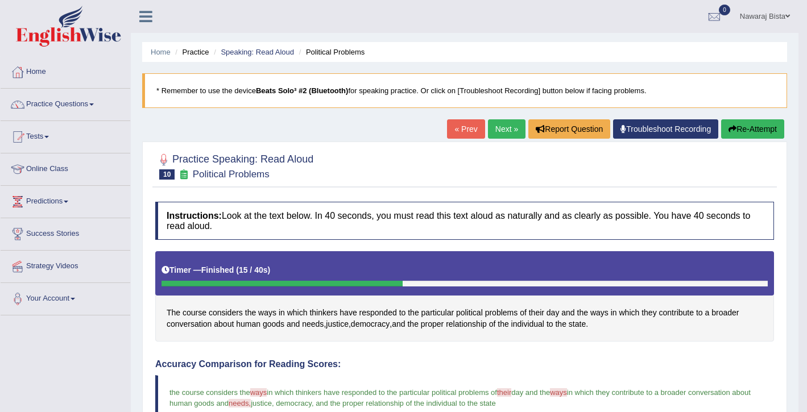
drag, startPoint x: 810, startPoint y: 169, endPoint x: 818, endPoint y: 227, distance: 58.0
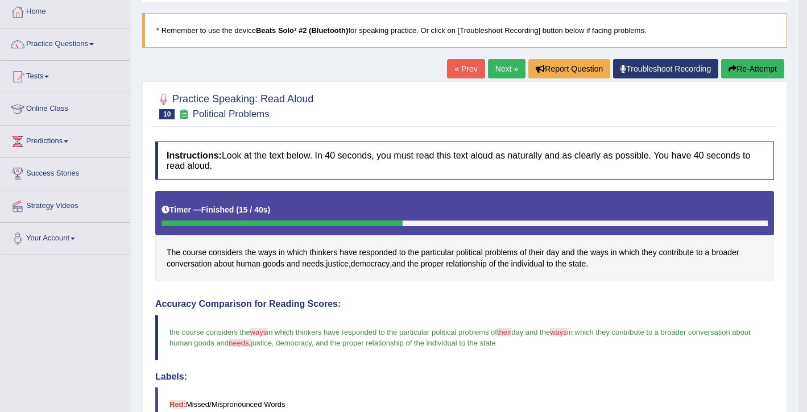
scroll to position [48, 0]
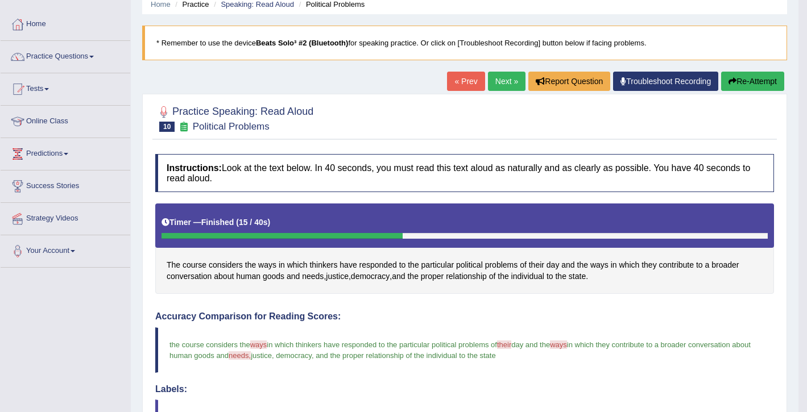
click at [497, 77] on link "Next »" at bounding box center [507, 81] width 38 height 19
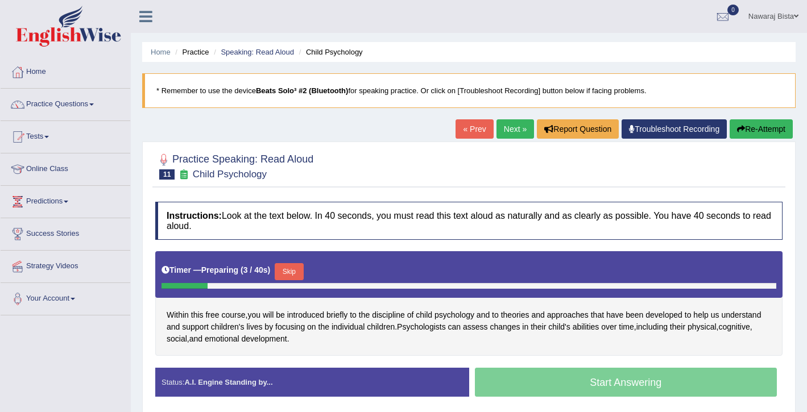
click at [289, 271] on button "Skip" at bounding box center [289, 271] width 28 height 17
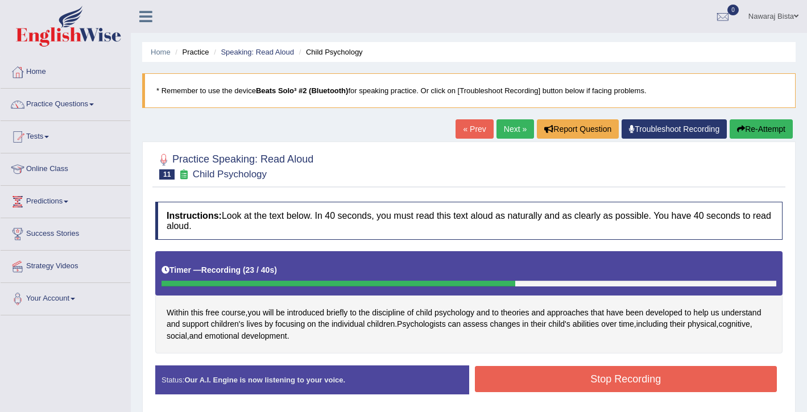
click at [595, 379] on button "Stop Recording" at bounding box center [626, 379] width 303 height 26
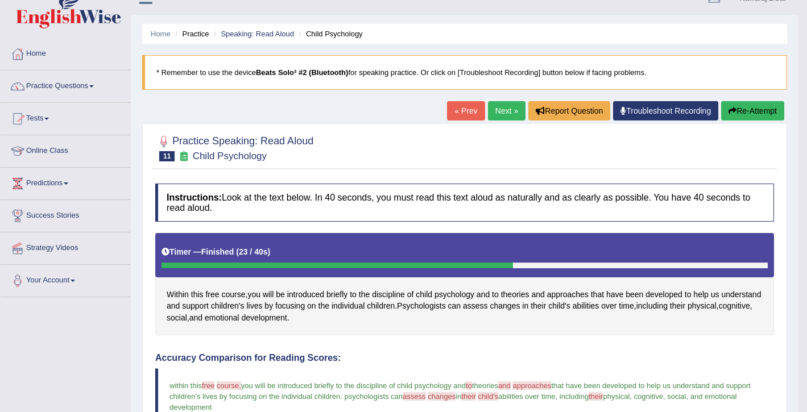
scroll to position [18, 0]
click at [490, 109] on link "Next »" at bounding box center [507, 110] width 38 height 19
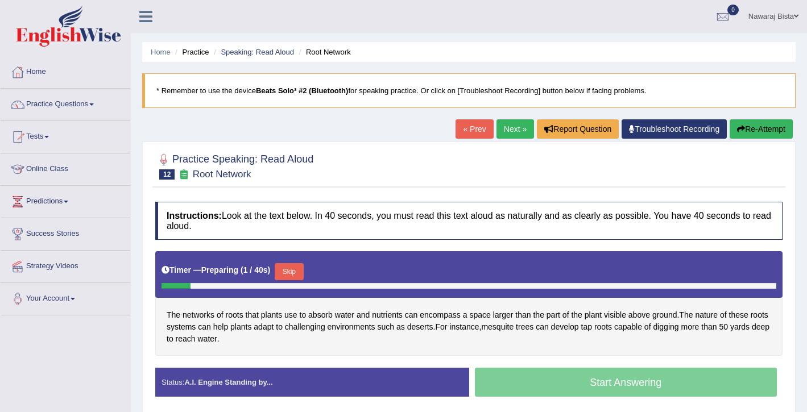
click at [296, 272] on button "Skip" at bounding box center [289, 271] width 28 height 17
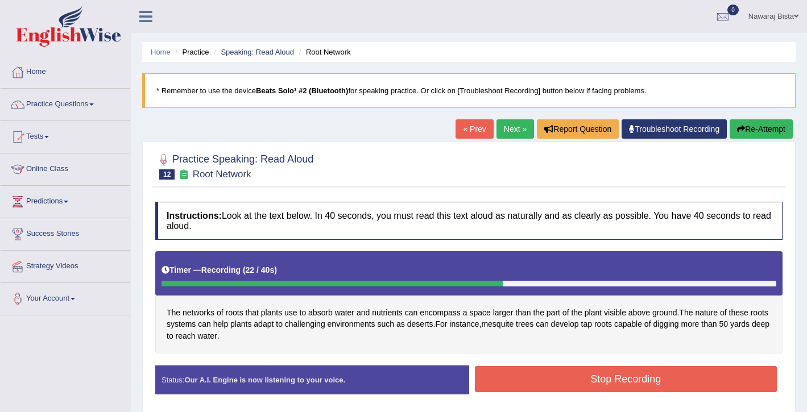
click at [513, 375] on button "Stop Recording" at bounding box center [626, 379] width 303 height 26
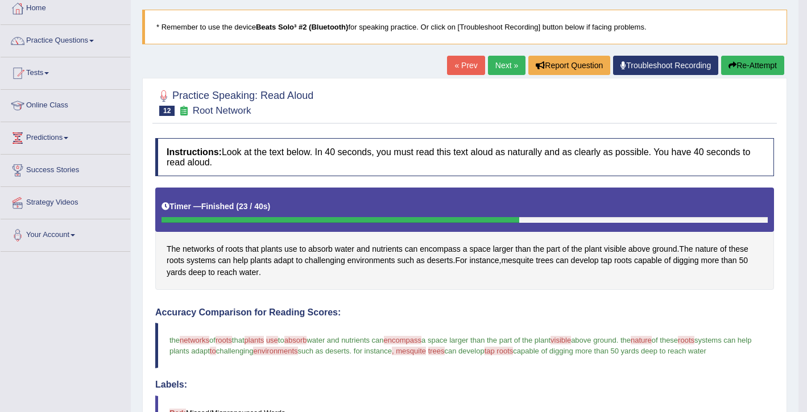
scroll to position [63, 0]
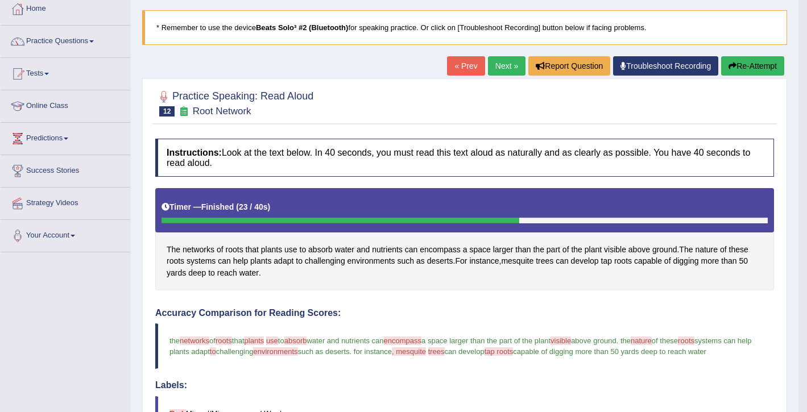
click at [500, 66] on link "Next »" at bounding box center [507, 65] width 38 height 19
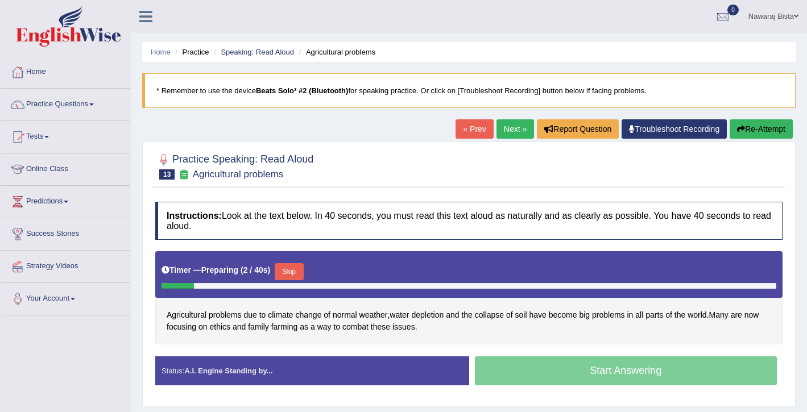
click at [297, 274] on button "Skip" at bounding box center [289, 271] width 28 height 17
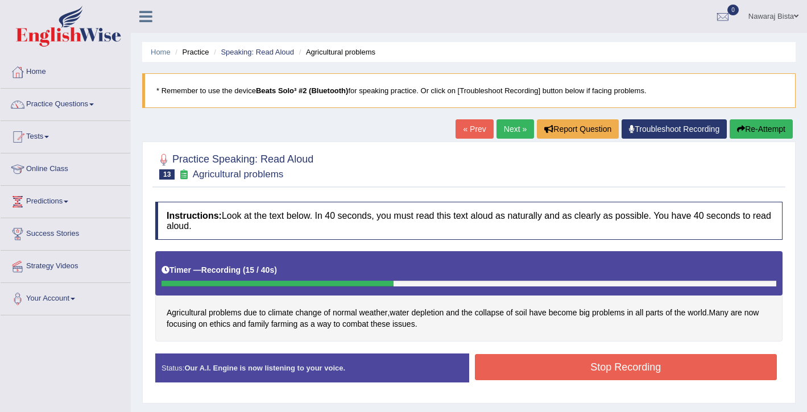
click at [517, 378] on button "Stop Recording" at bounding box center [626, 367] width 303 height 26
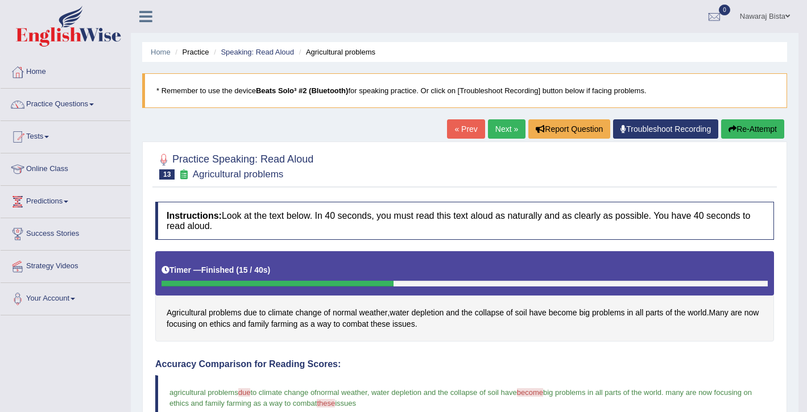
click at [500, 131] on link "Next »" at bounding box center [507, 128] width 38 height 19
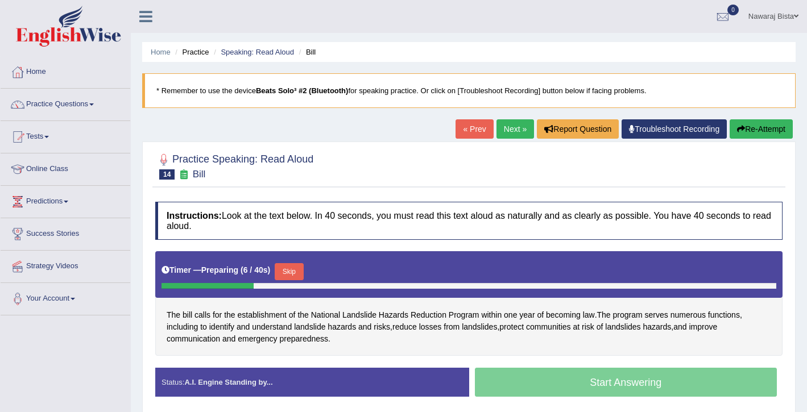
click at [290, 270] on button "Skip" at bounding box center [289, 271] width 28 height 17
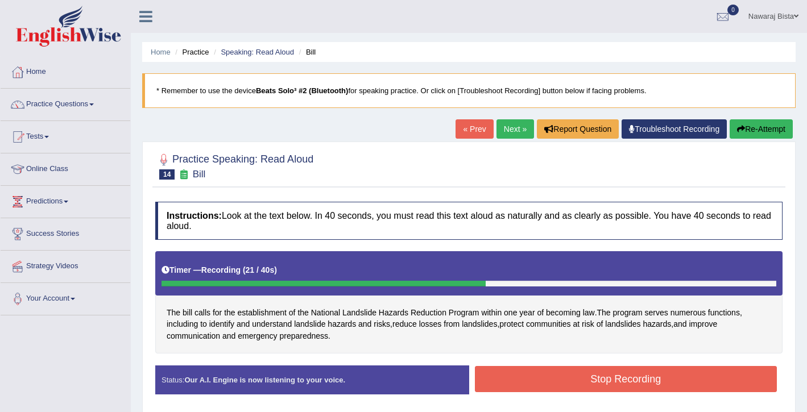
click at [498, 378] on button "Stop Recording" at bounding box center [626, 379] width 303 height 26
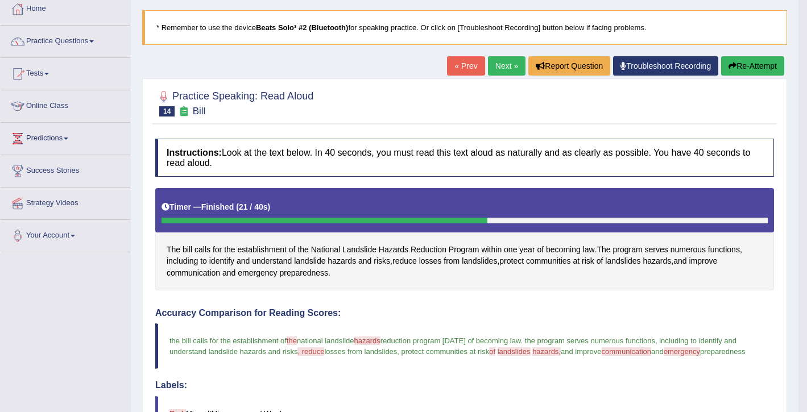
scroll to position [57, 0]
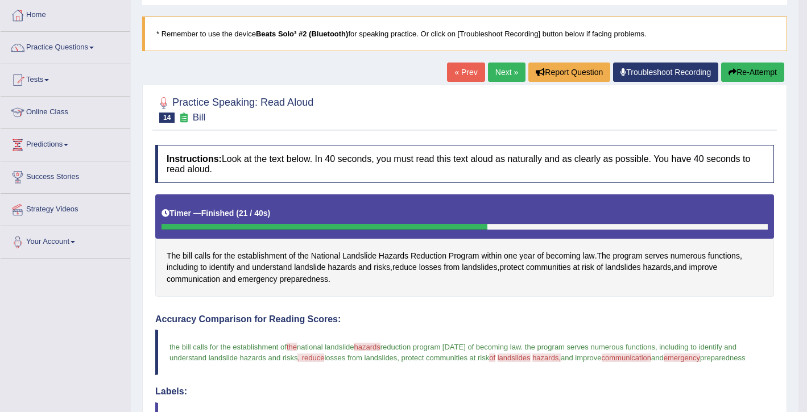
click at [494, 72] on link "Next »" at bounding box center [507, 72] width 38 height 19
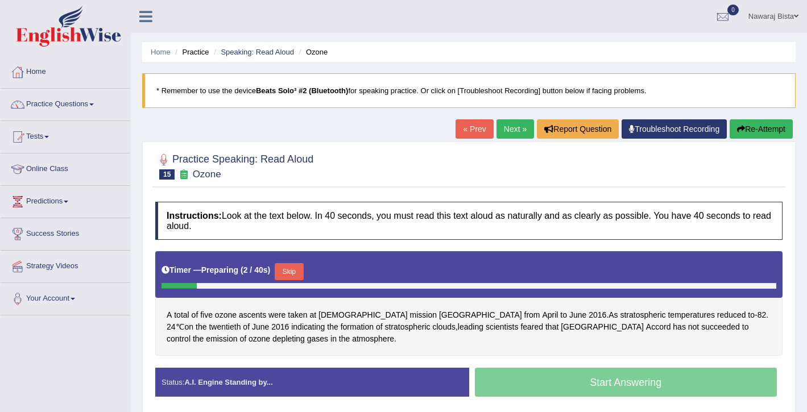
click at [289, 271] on button "Skip" at bounding box center [289, 271] width 28 height 17
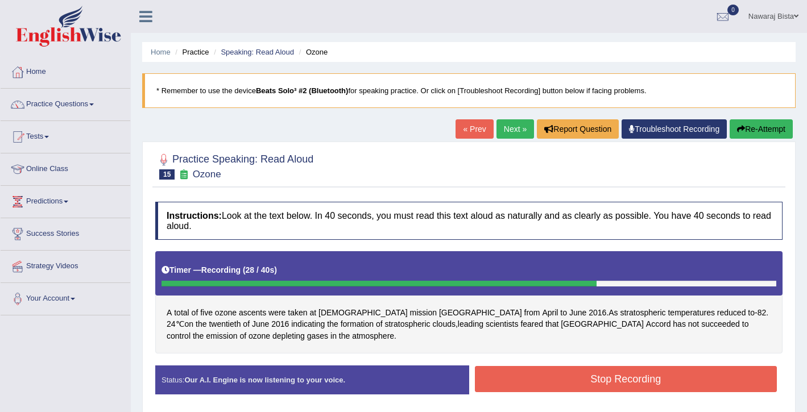
click at [505, 383] on button "Stop Recording" at bounding box center [626, 379] width 303 height 26
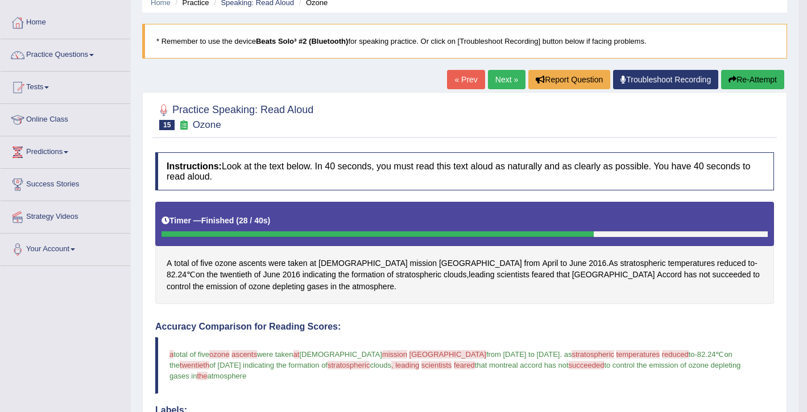
scroll to position [40, 0]
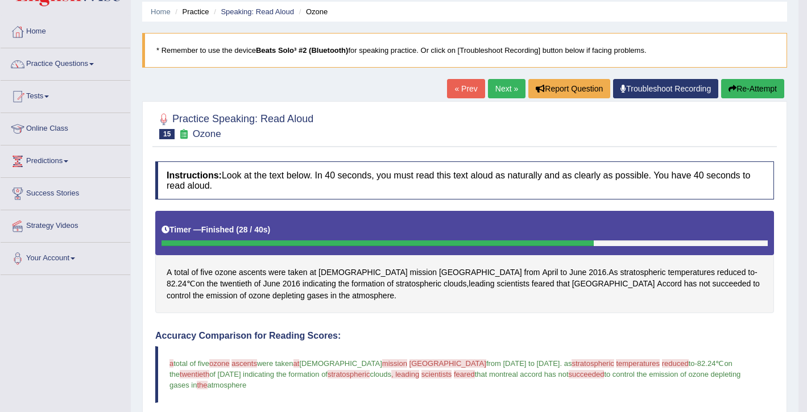
click at [193, 13] on li "Practice" at bounding box center [190, 11] width 36 height 11
click at [158, 11] on link "Home" at bounding box center [161, 11] width 20 height 9
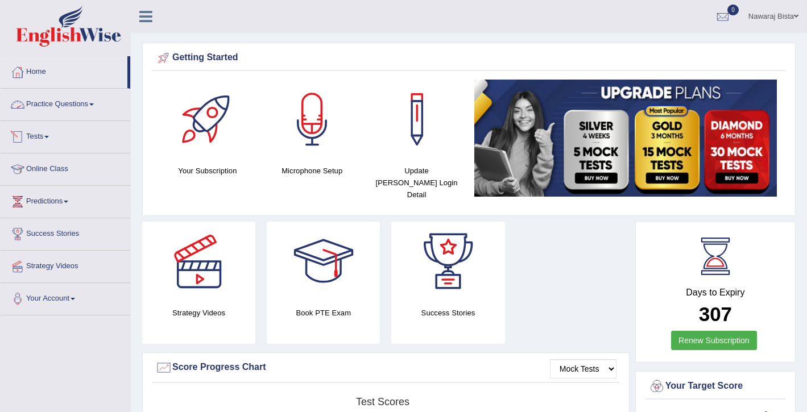
click at [85, 103] on link "Practice Questions" at bounding box center [66, 103] width 130 height 28
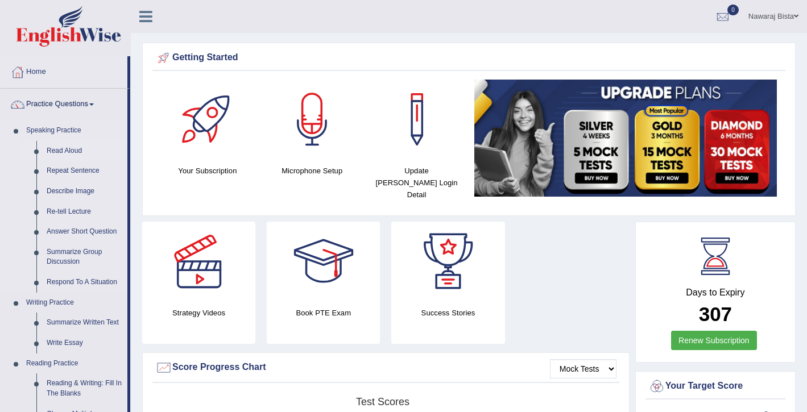
click at [69, 148] on link "Read Aloud" at bounding box center [85, 151] width 86 height 20
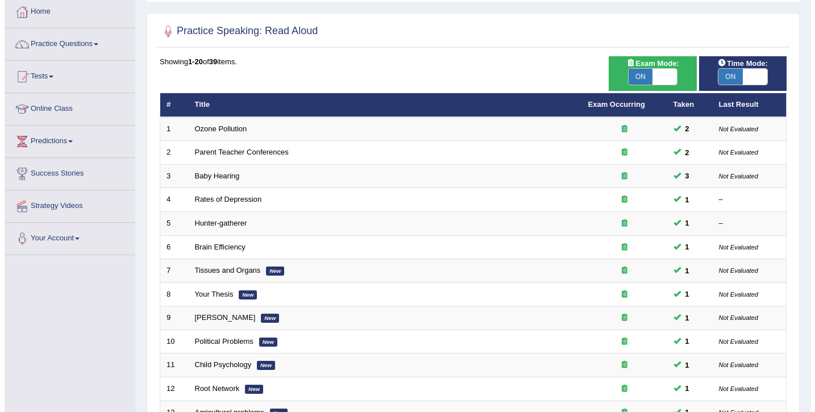
scroll to position [59, 0]
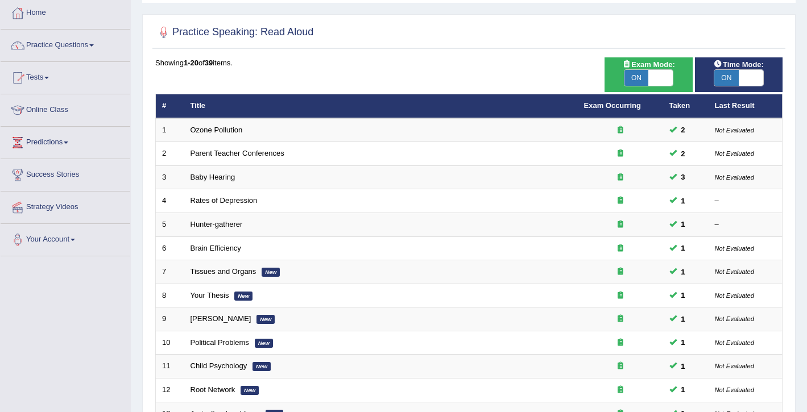
click at [643, 78] on span "ON" at bounding box center [636, 78] width 24 height 16
checkbox input "false"
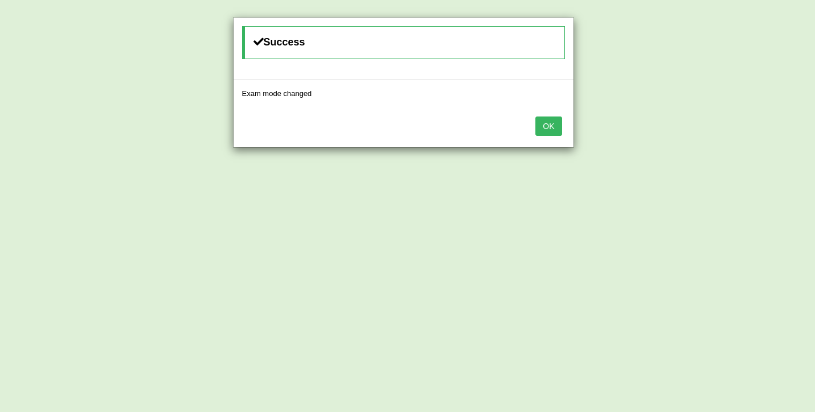
click at [548, 123] on button "OK" at bounding box center [549, 126] width 26 height 19
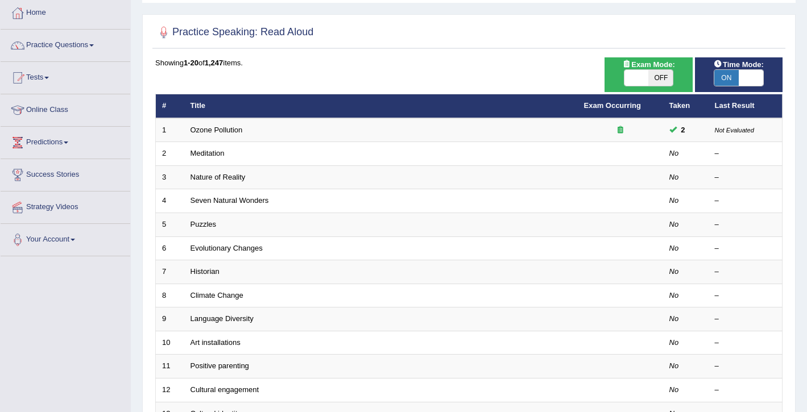
click at [725, 78] on span "ON" at bounding box center [726, 78] width 24 height 16
checkbox input "false"
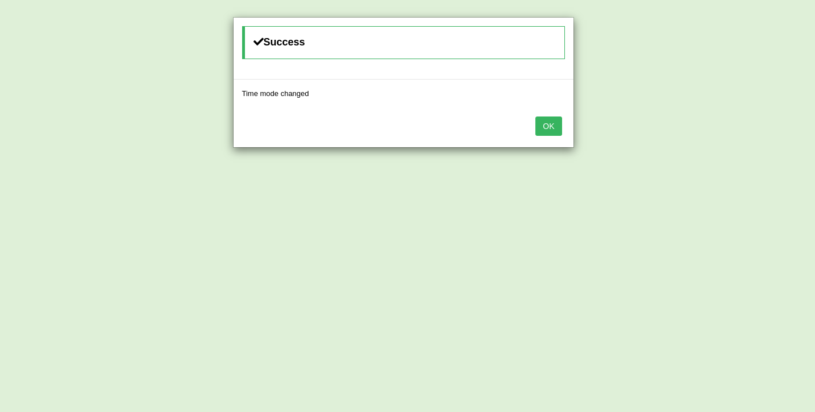
click at [545, 129] on button "OK" at bounding box center [549, 126] width 26 height 19
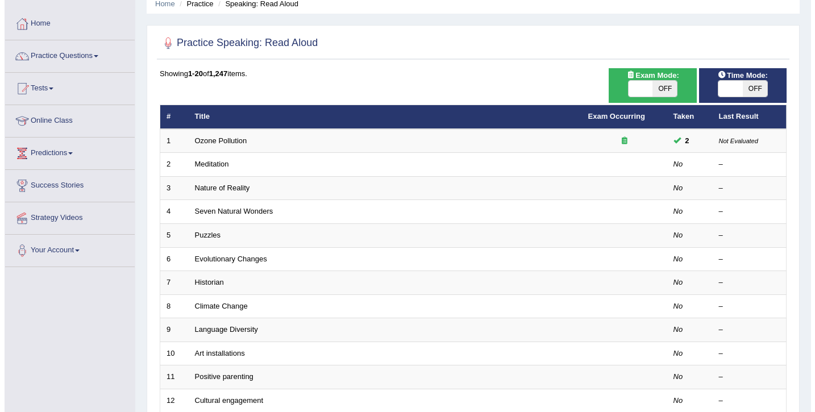
scroll to position [47, 0]
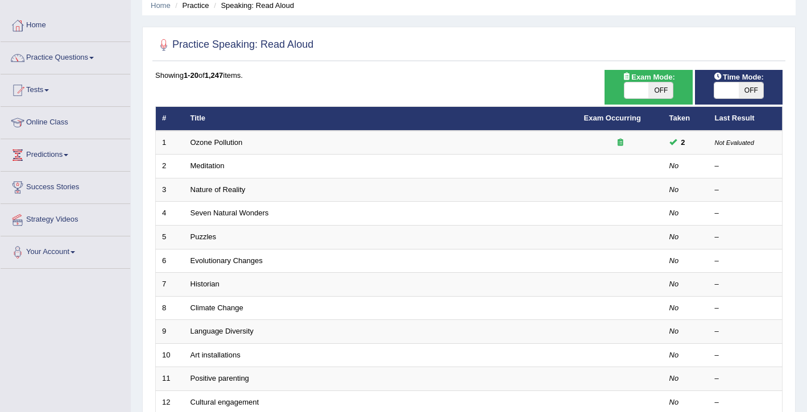
click at [658, 89] on span "OFF" at bounding box center [660, 90] width 24 height 16
checkbox input "true"
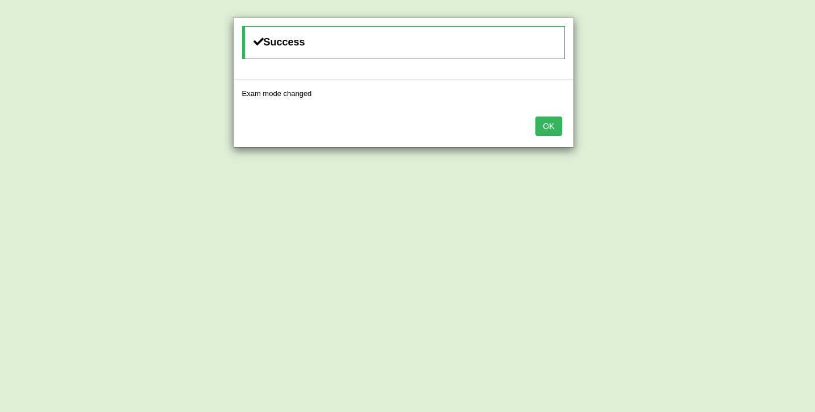
click at [550, 130] on button "OK" at bounding box center [549, 126] width 26 height 19
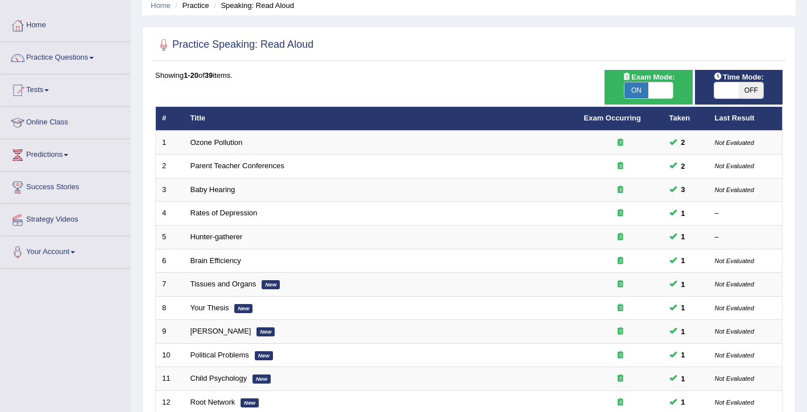
scroll to position [47, 0]
click at [745, 90] on span "OFF" at bounding box center [751, 90] width 24 height 16
checkbox input "true"
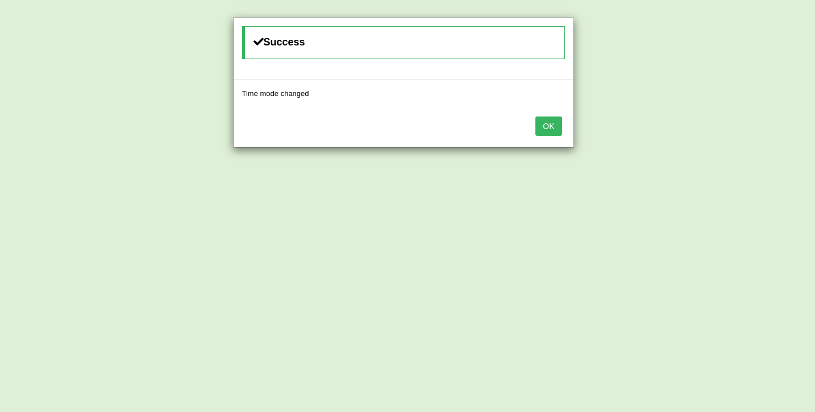
click at [552, 126] on button "OK" at bounding box center [549, 126] width 26 height 19
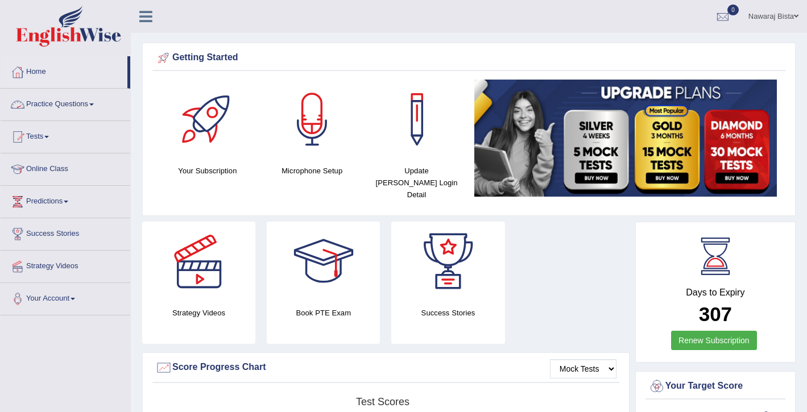
click at [72, 105] on link "Practice Questions" at bounding box center [66, 103] width 130 height 28
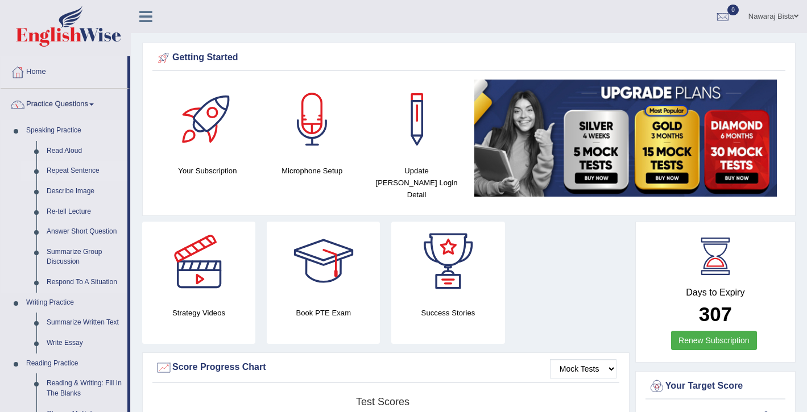
click at [76, 174] on link "Repeat Sentence" at bounding box center [85, 171] width 86 height 20
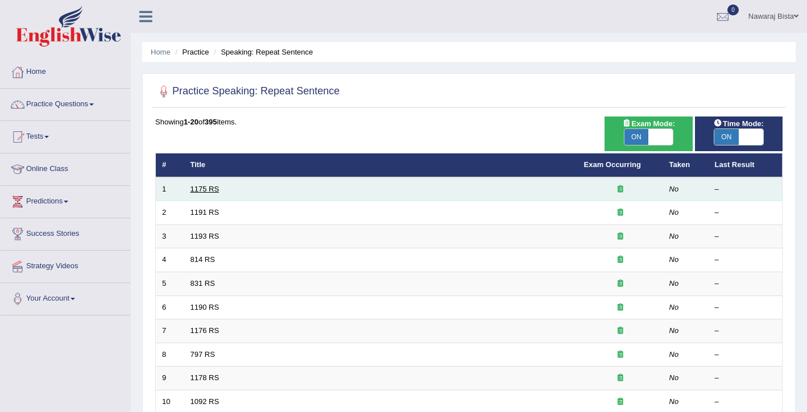
click at [207, 188] on link "1175 RS" at bounding box center [204, 189] width 29 height 9
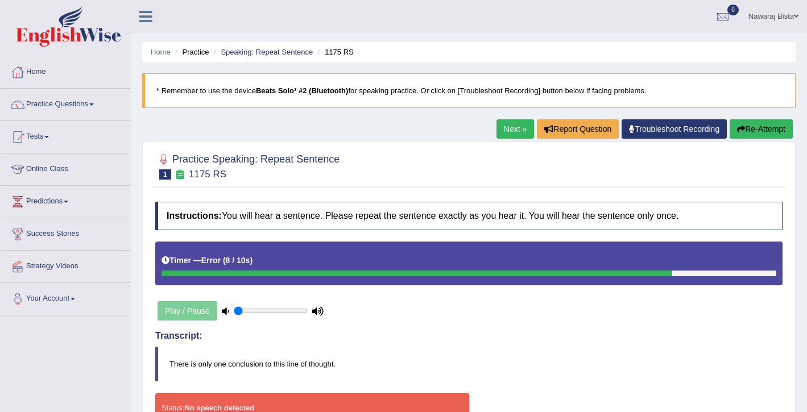
click at [745, 132] on button "Re-Attempt" at bounding box center [761, 128] width 63 height 19
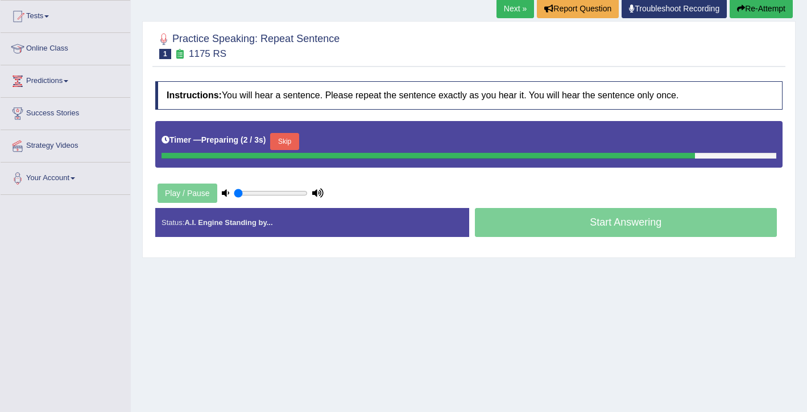
scroll to position [127, 0]
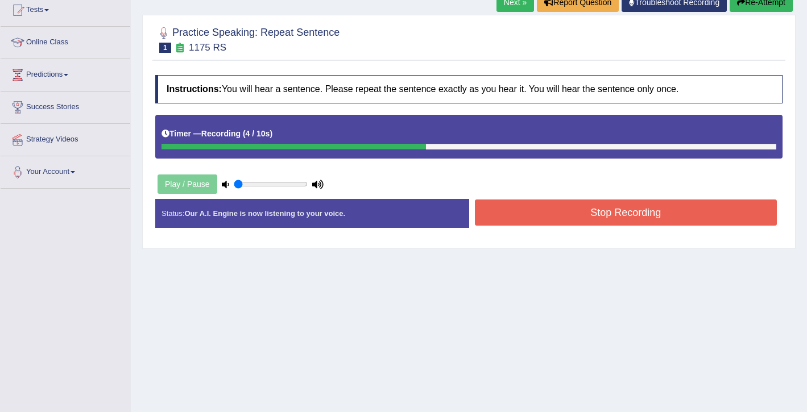
click at [705, 205] on button "Stop Recording" at bounding box center [626, 213] width 303 height 26
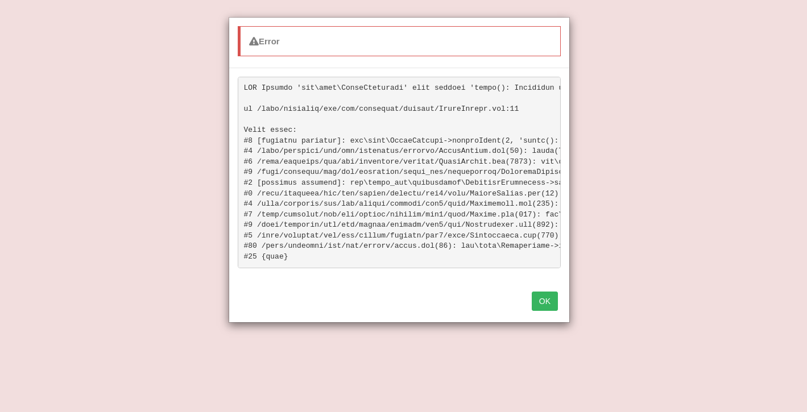
click at [543, 311] on button "OK" at bounding box center [545, 301] width 26 height 19
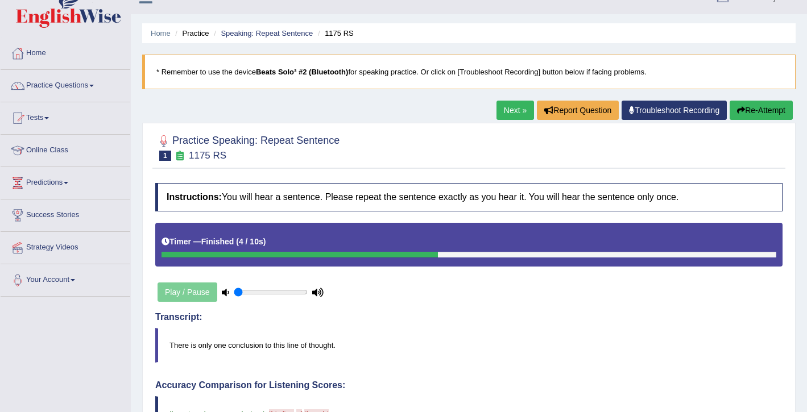
scroll to position [0, 0]
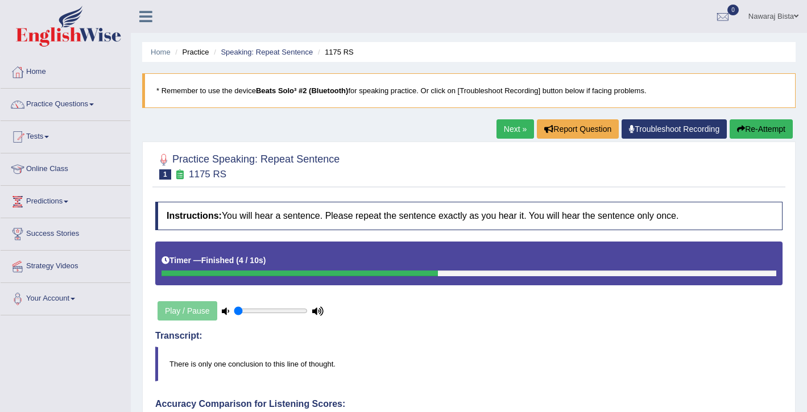
click at [505, 133] on link "Next »" at bounding box center [515, 128] width 38 height 19
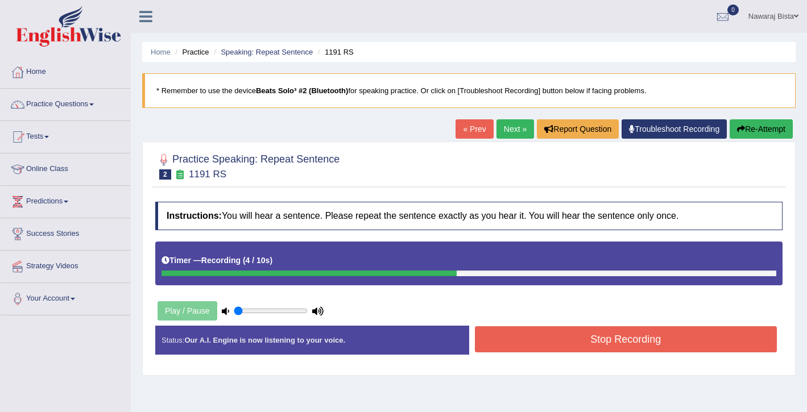
click at [523, 339] on button "Stop Recording" at bounding box center [626, 339] width 303 height 26
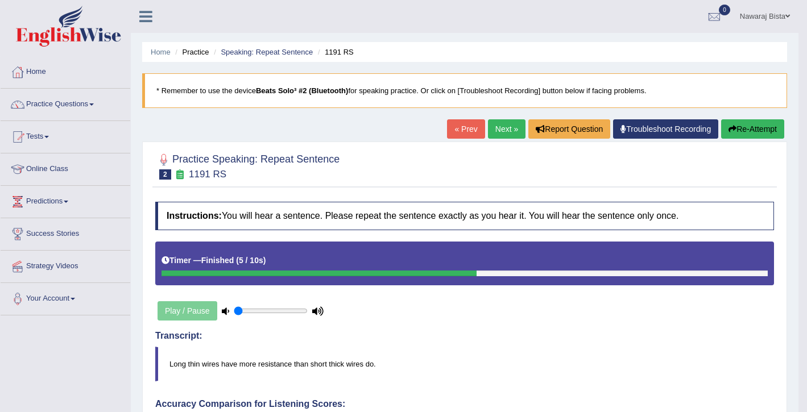
click at [181, 313] on div "Play / Pause" at bounding box center [240, 311] width 171 height 28
click at [739, 130] on button "Re-Attempt" at bounding box center [752, 128] width 63 height 19
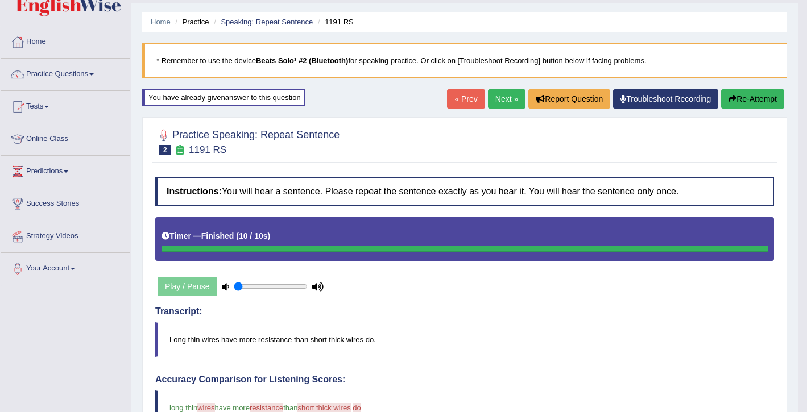
scroll to position [19, 0]
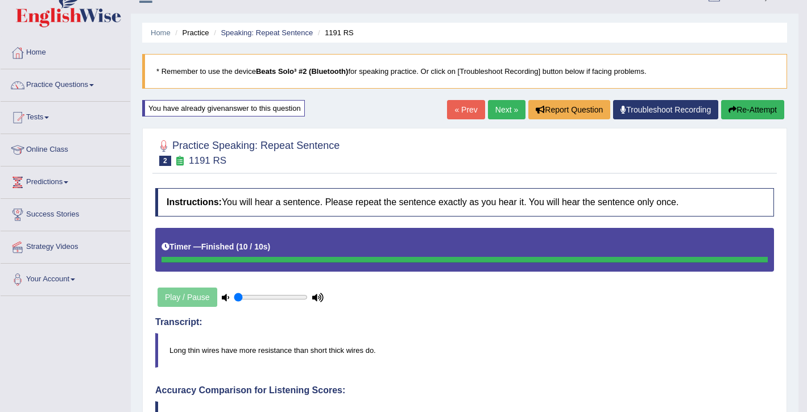
click at [512, 110] on link "Next »" at bounding box center [507, 109] width 38 height 19
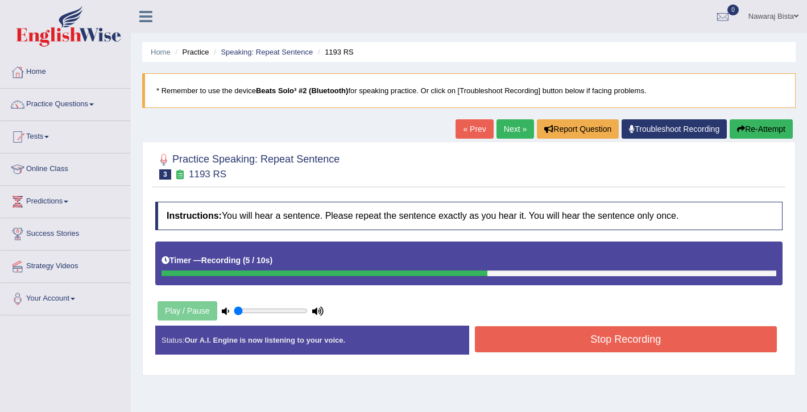
click at [571, 338] on button "Stop Recording" at bounding box center [626, 339] width 303 height 26
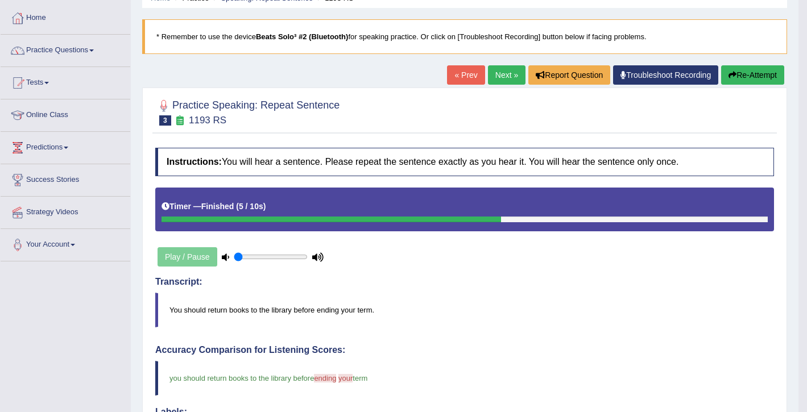
scroll to position [40, 0]
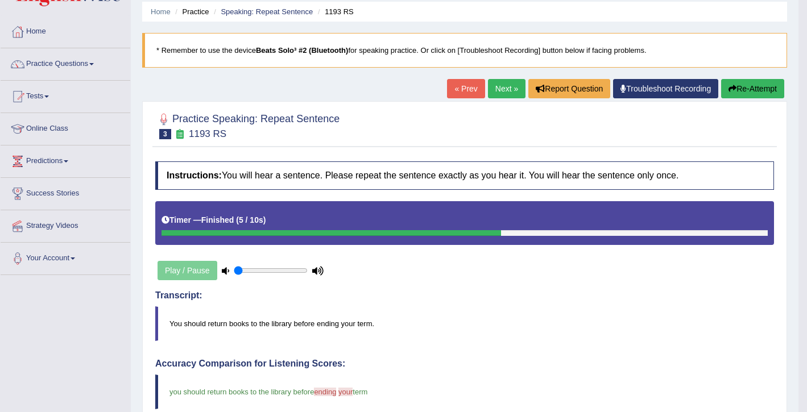
click at [502, 89] on link "Next »" at bounding box center [507, 88] width 38 height 19
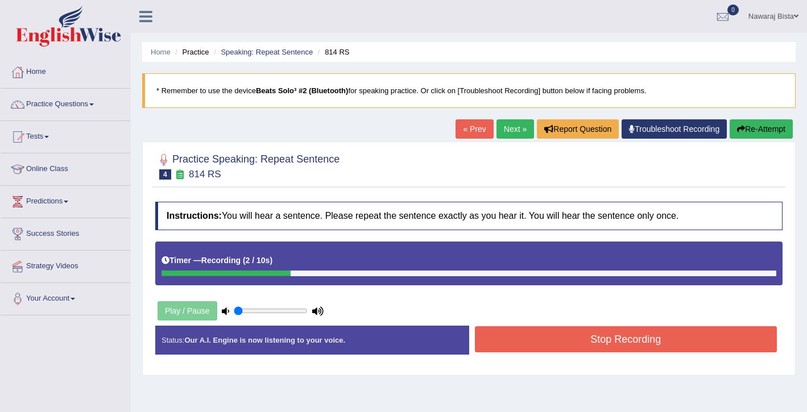
click at [511, 339] on button "Stop Recording" at bounding box center [626, 339] width 303 height 26
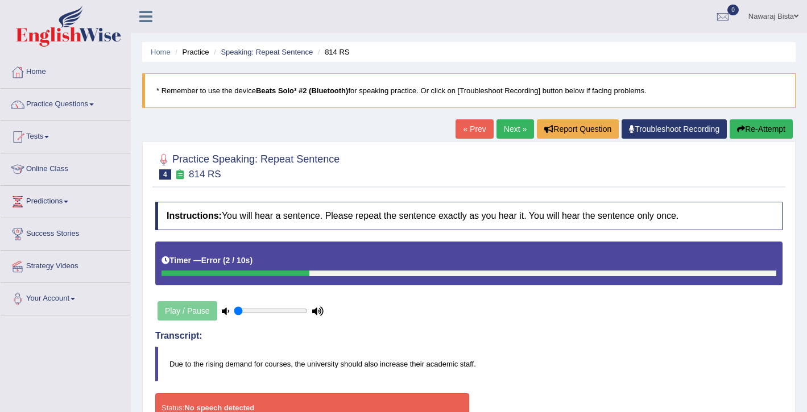
click at [513, 131] on link "Next »" at bounding box center [515, 128] width 38 height 19
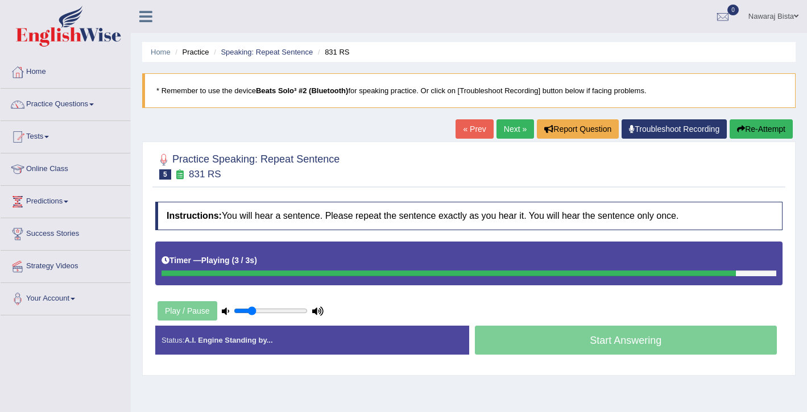
type input "0.25"
click at [252, 310] on input "range" at bounding box center [271, 310] width 74 height 9
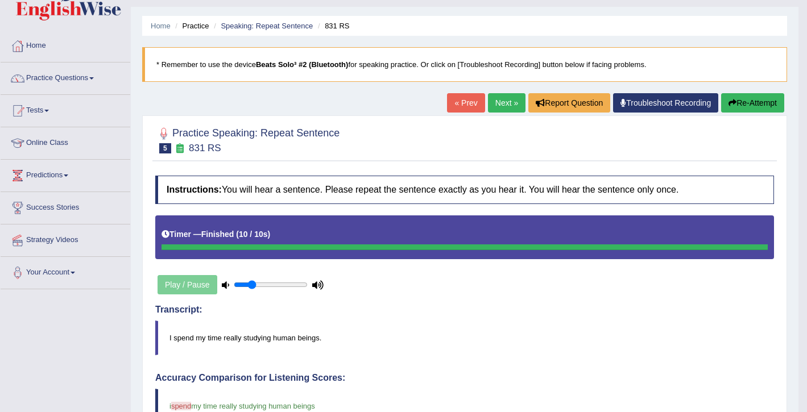
scroll to position [24, 0]
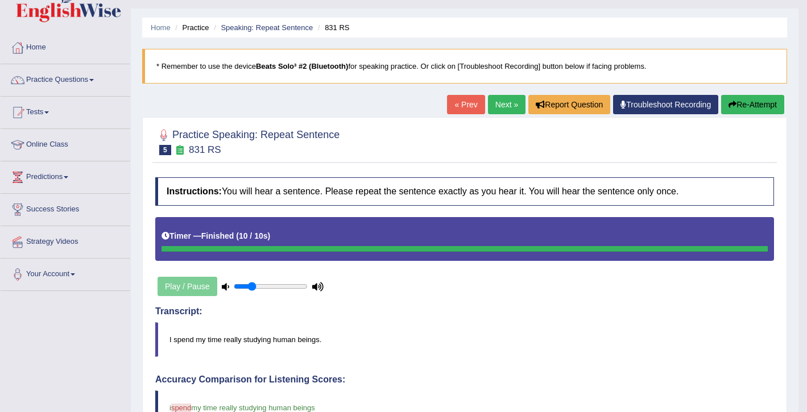
click at [494, 99] on link "Next »" at bounding box center [507, 104] width 38 height 19
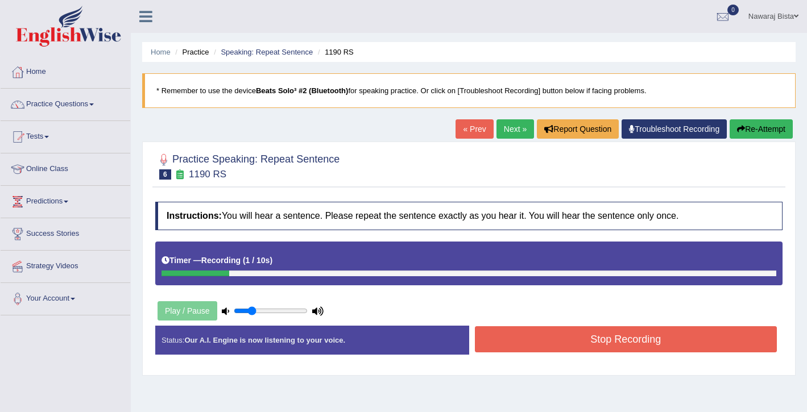
click at [747, 125] on button "Re-Attempt" at bounding box center [761, 128] width 63 height 19
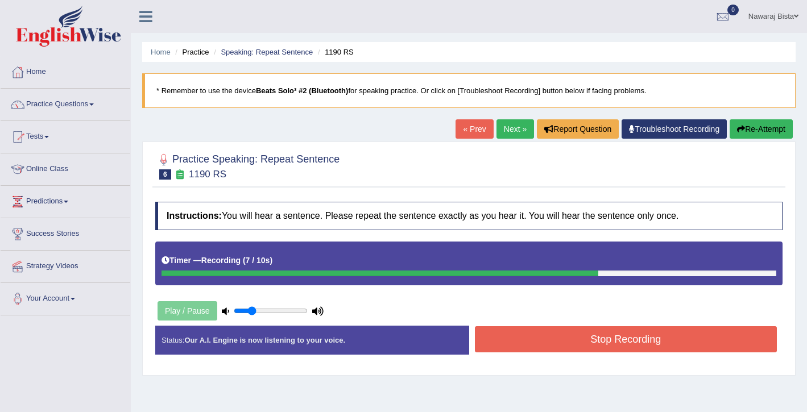
click at [587, 339] on button "Stop Recording" at bounding box center [626, 339] width 303 height 26
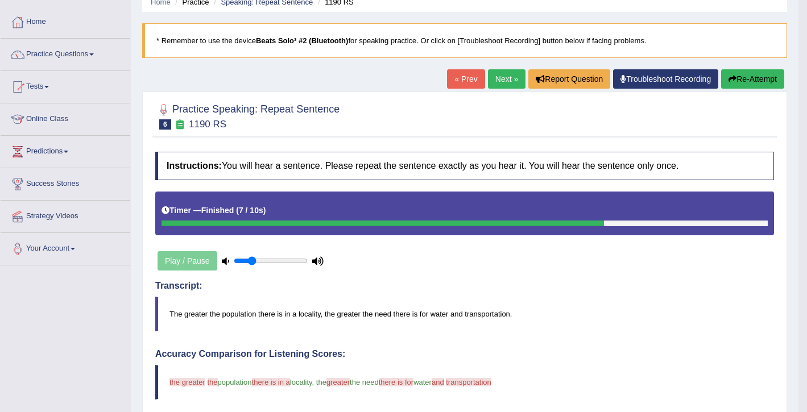
scroll to position [43, 0]
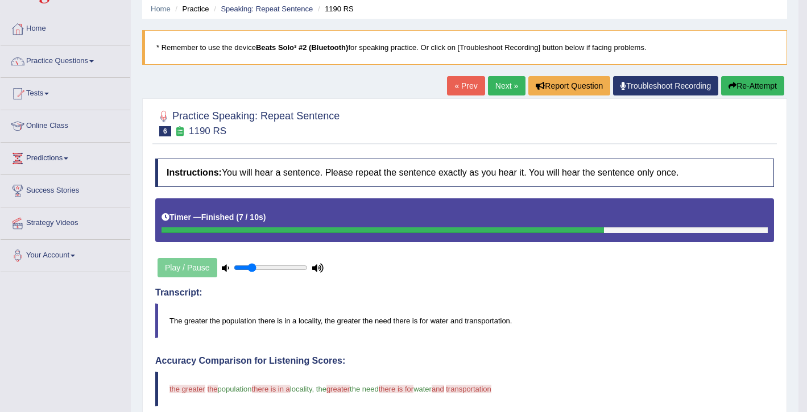
click at [497, 84] on link "Next »" at bounding box center [507, 85] width 38 height 19
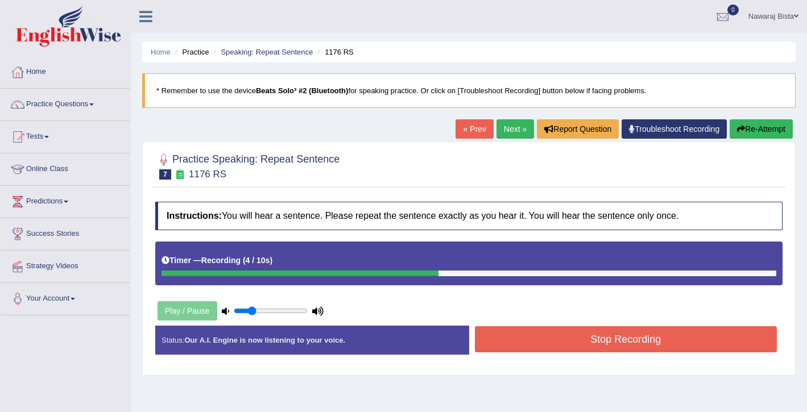
click at [531, 346] on button "Stop Recording" at bounding box center [626, 339] width 303 height 26
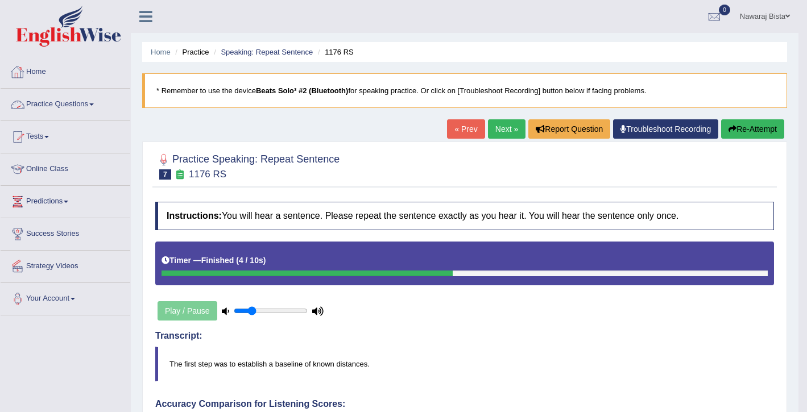
click at [74, 106] on link "Practice Questions" at bounding box center [66, 103] width 130 height 28
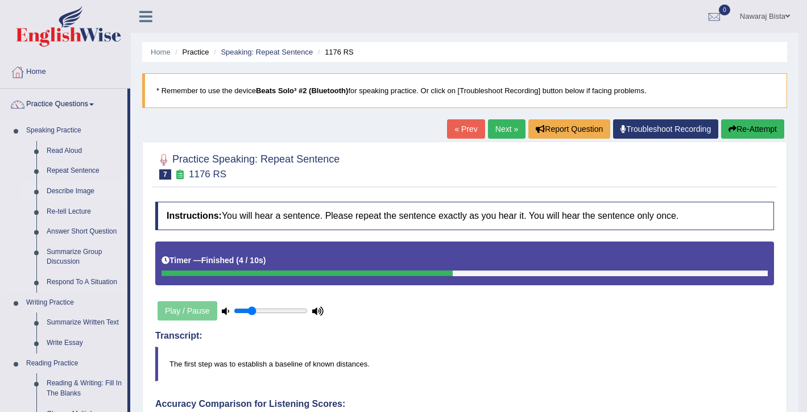
click at [80, 192] on link "Describe Image" at bounding box center [85, 191] width 86 height 20
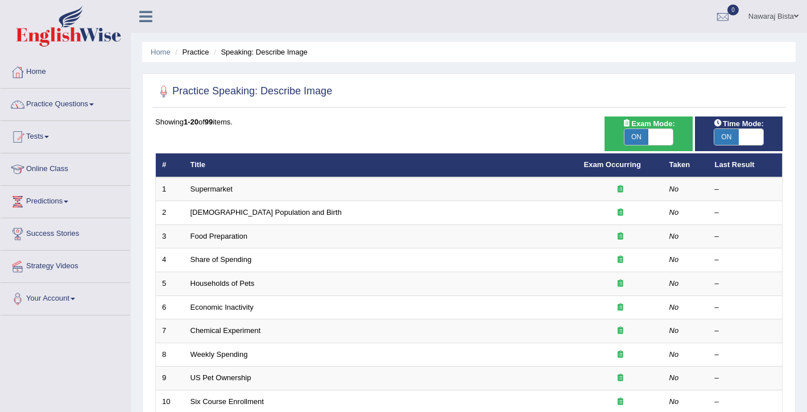
click at [629, 138] on span "ON" at bounding box center [636, 137] width 24 height 16
checkbox input "false"
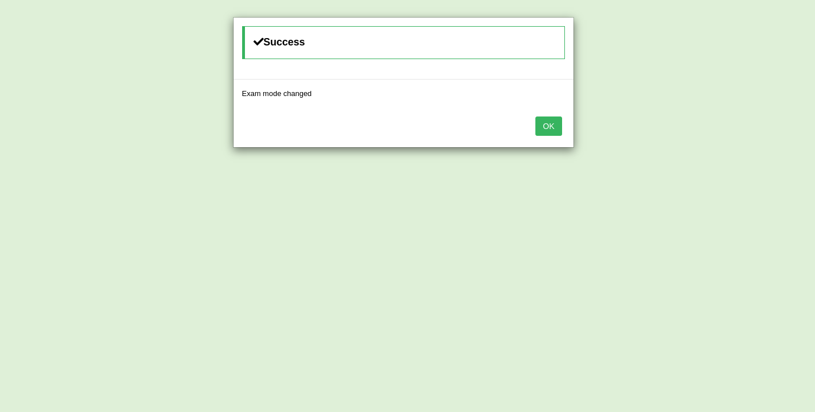
click at [551, 132] on button "OK" at bounding box center [549, 126] width 26 height 19
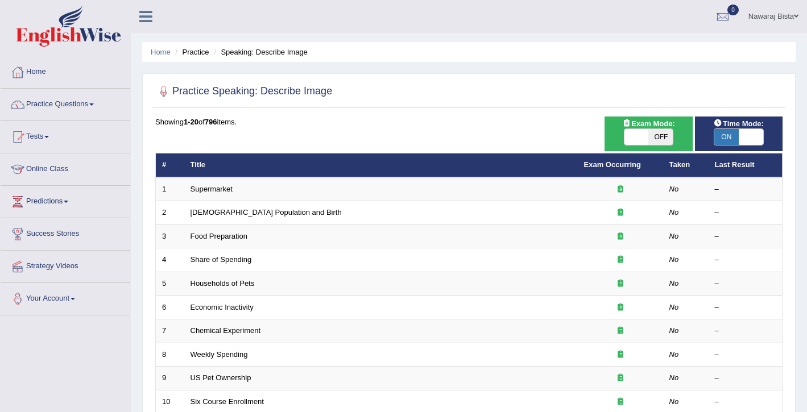
click at [729, 135] on span "ON" at bounding box center [726, 137] width 24 height 16
checkbox input "false"
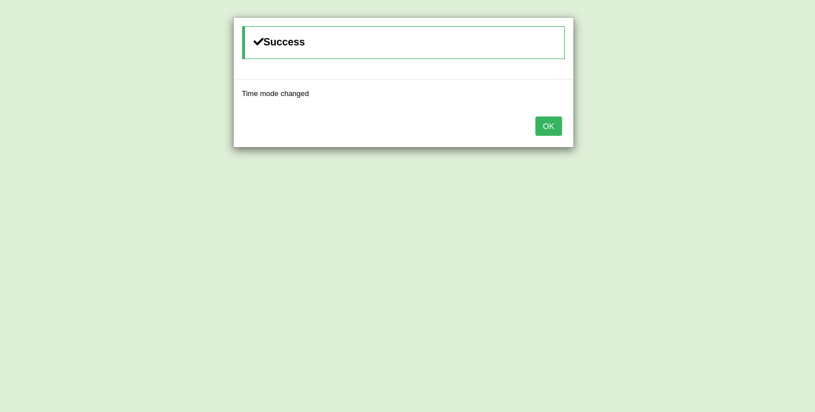
click at [543, 131] on button "OK" at bounding box center [549, 126] width 26 height 19
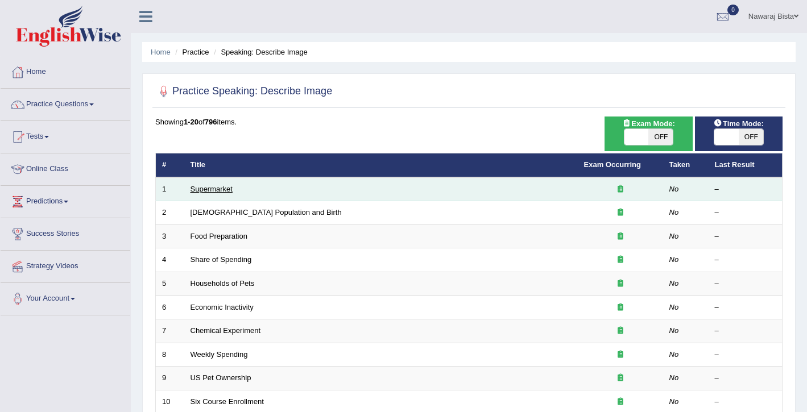
click at [212, 193] on link "Supermarket" at bounding box center [211, 189] width 42 height 9
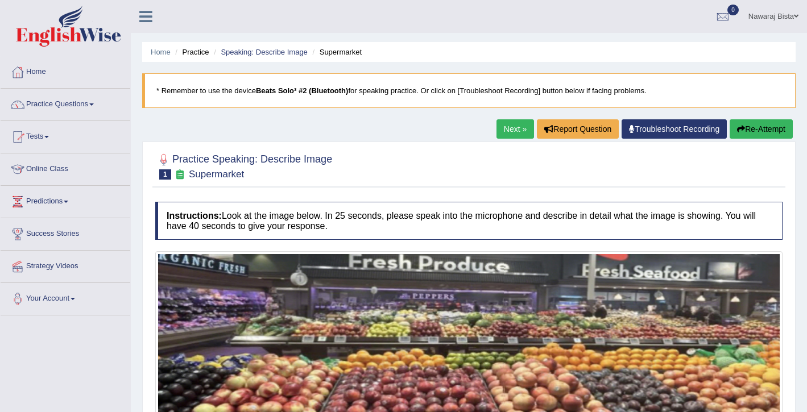
scroll to position [185, 0]
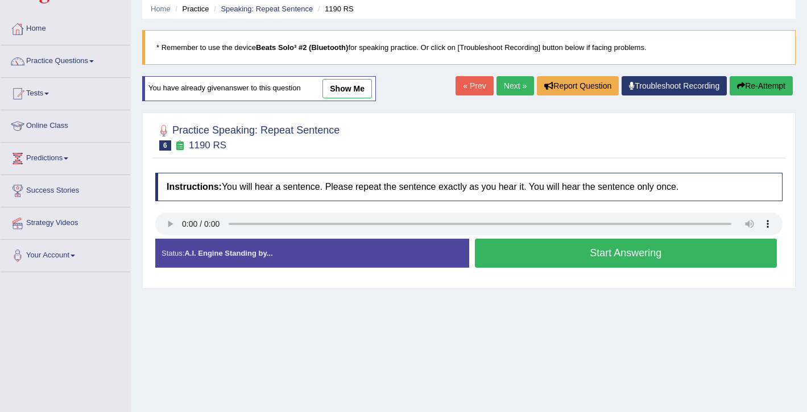
click at [39, 31] on link "Home" at bounding box center [66, 27] width 130 height 28
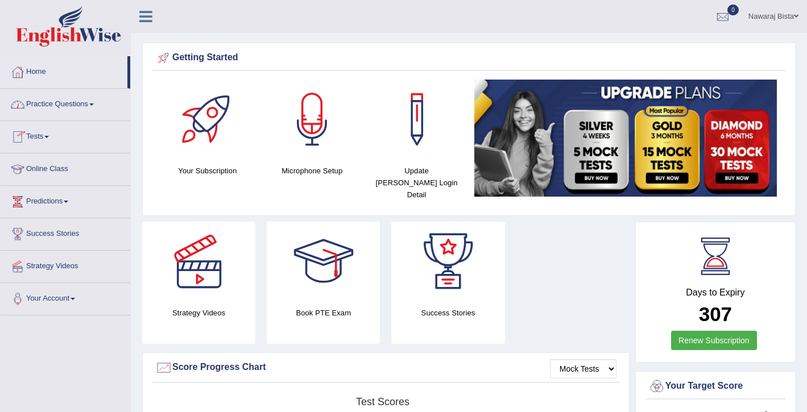
click at [72, 105] on link "Practice Questions" at bounding box center [66, 103] width 130 height 28
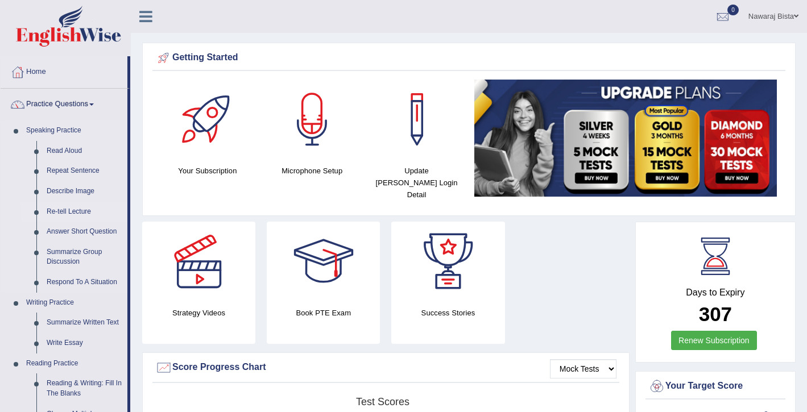
click at [69, 211] on link "Re-tell Lecture" at bounding box center [85, 212] width 86 height 20
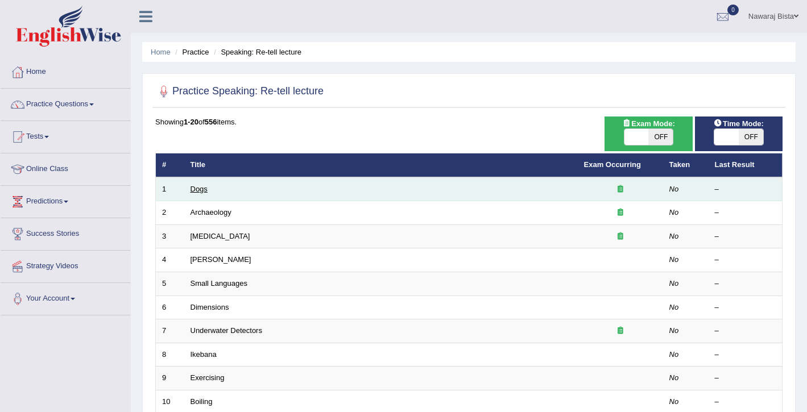
click at [199, 190] on link "Dogs" at bounding box center [198, 189] width 17 height 9
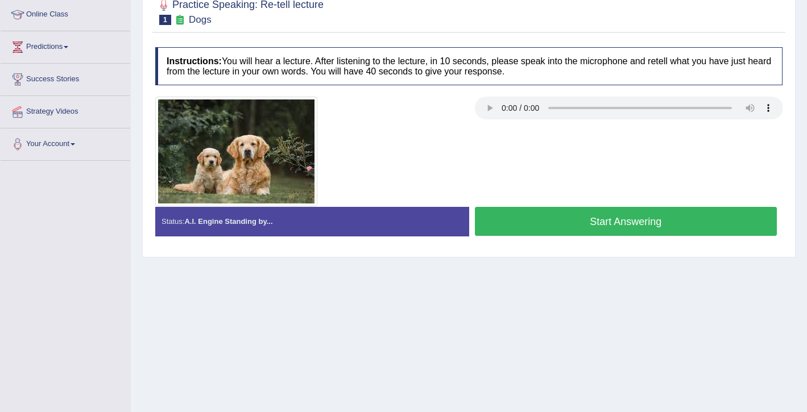
scroll to position [155, 0]
